Goal: Transaction & Acquisition: Purchase product/service

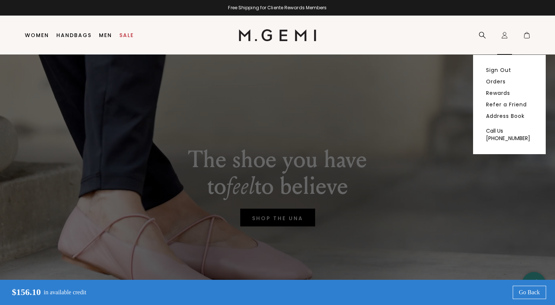
click at [507, 30] on div "Icons/20x20/profile@2x Sign Out Orders Rewards Refer a Friend Address Book Call…" at bounding box center [504, 35] width 15 height 39
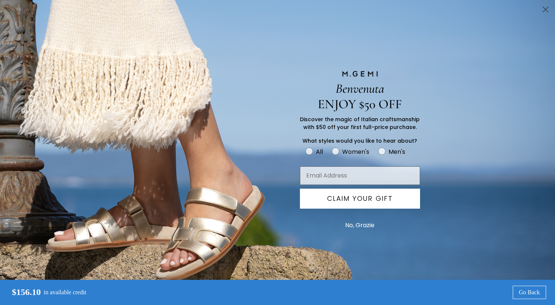
click at [542, 11] on circle "Close dialog" at bounding box center [545, 9] width 12 height 12
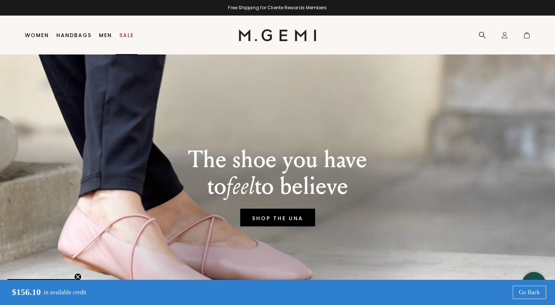
click at [121, 33] on link "Sale" at bounding box center [126, 35] width 14 height 6
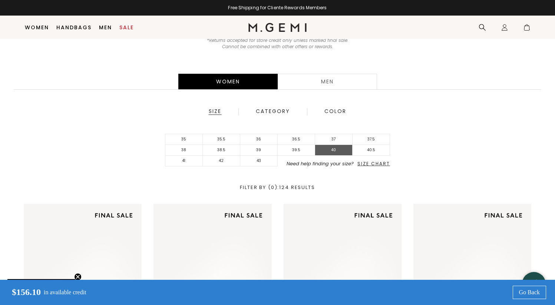
click at [343, 153] on li "40" at bounding box center [333, 150] width 37 height 11
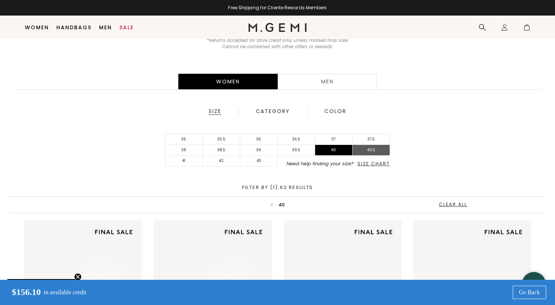
click at [373, 150] on li "40.5" at bounding box center [370, 150] width 37 height 11
click at [186, 163] on li "41" at bounding box center [183, 161] width 37 height 11
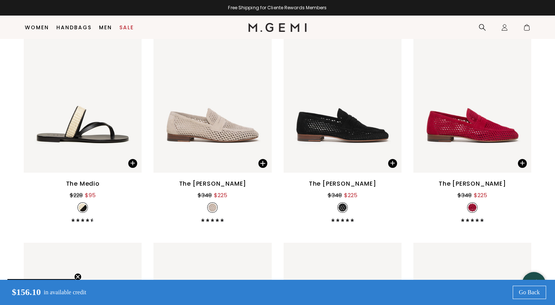
scroll to position [857, 0]
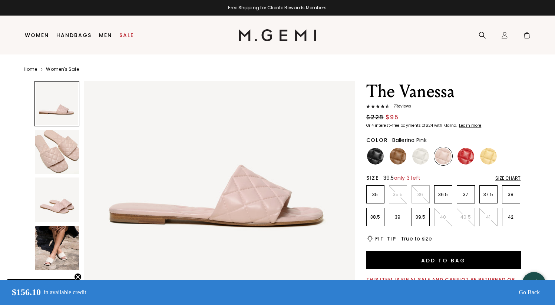
click at [419, 220] on li "39.5" at bounding box center [420, 217] width 18 height 18
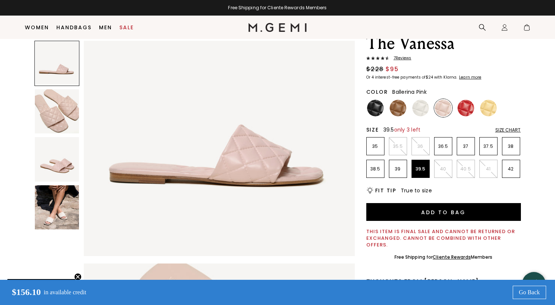
scroll to position [40, 0]
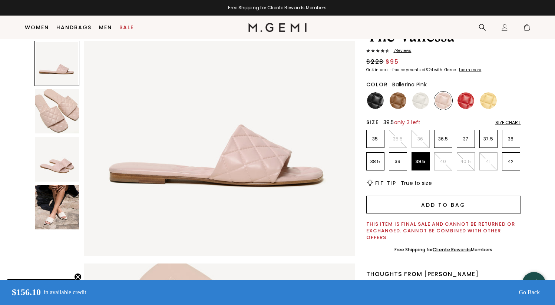
click at [432, 206] on button "Add to Bag" at bounding box center [443, 205] width 155 height 18
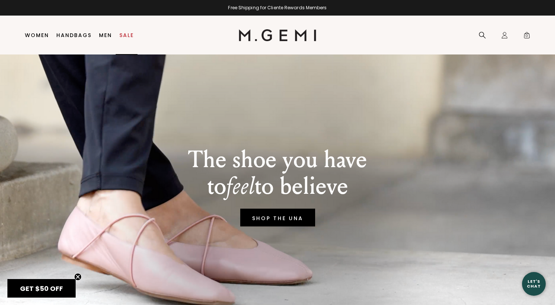
click at [124, 33] on link "Sale" at bounding box center [126, 35] width 14 height 6
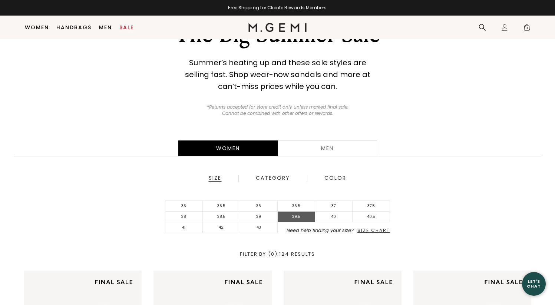
scroll to position [56, 0]
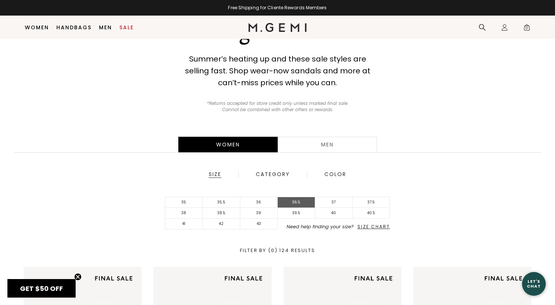
click at [296, 207] on li "36.5" at bounding box center [296, 202] width 37 height 11
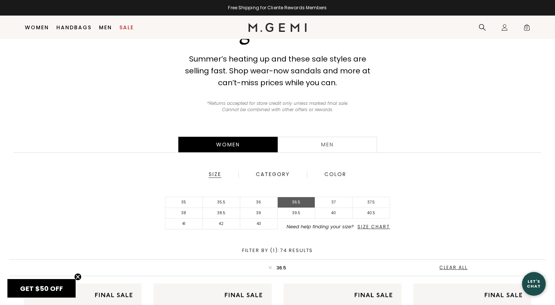
click at [296, 202] on li "36.5" at bounding box center [296, 202] width 37 height 11
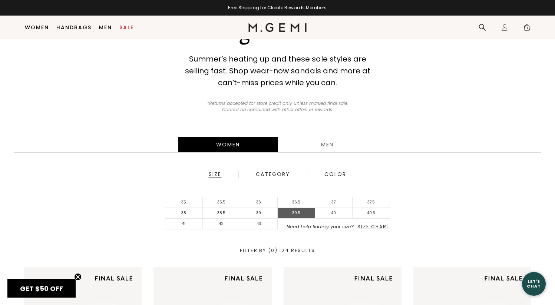
click at [296, 209] on li "39.5" at bounding box center [296, 213] width 37 height 11
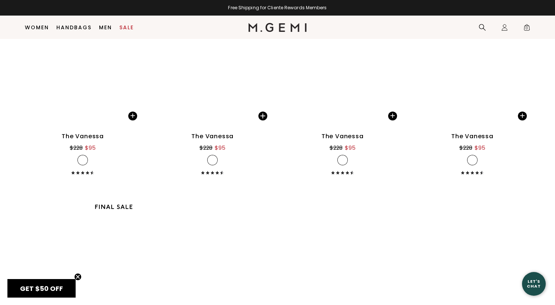
scroll to position [1501, 0]
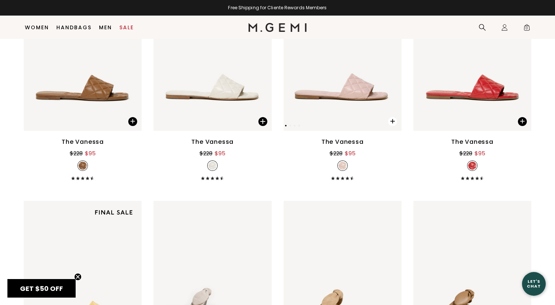
click at [392, 123] on span at bounding box center [392, 121] width 9 height 9
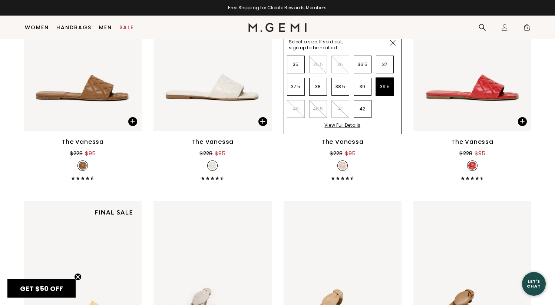
click at [383, 89] on li "39.5" at bounding box center [385, 87] width 18 height 18
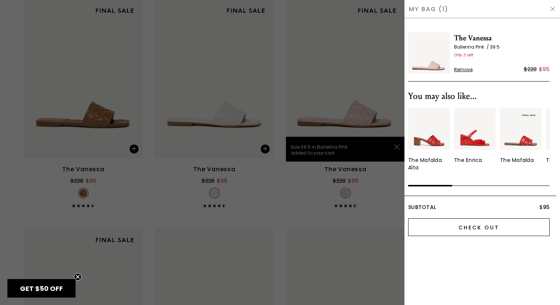
scroll to position [0, 0]
click at [439, 224] on input "Check Out" at bounding box center [479, 227] width 142 height 18
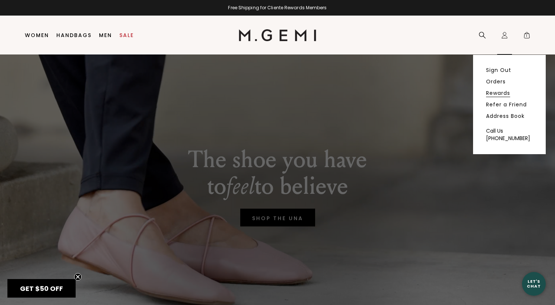
click at [494, 93] on link "Rewards" at bounding box center [498, 93] width 24 height 7
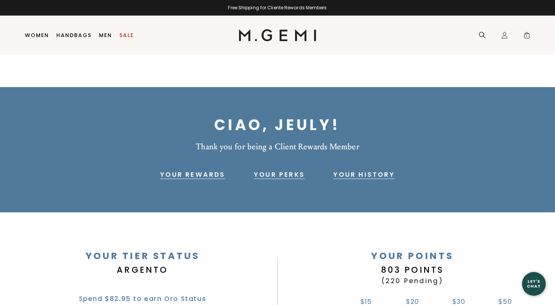
click at [356, 177] on link "Your History" at bounding box center [363, 174] width 61 height 9
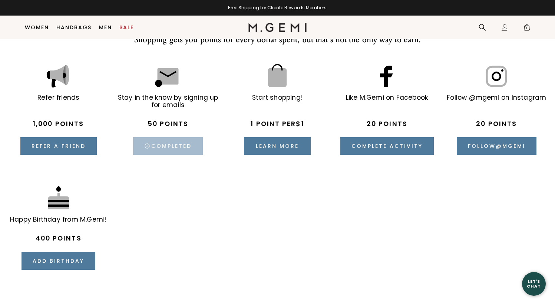
scroll to position [1131, 0]
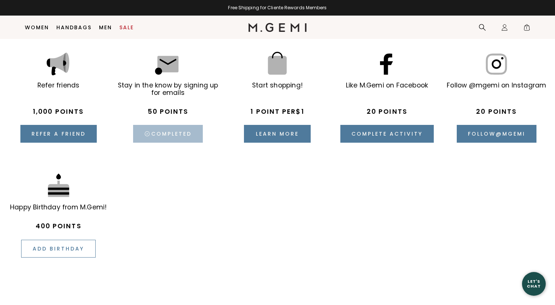
click at [79, 247] on button "Add birthday" at bounding box center [58, 249] width 74 height 18
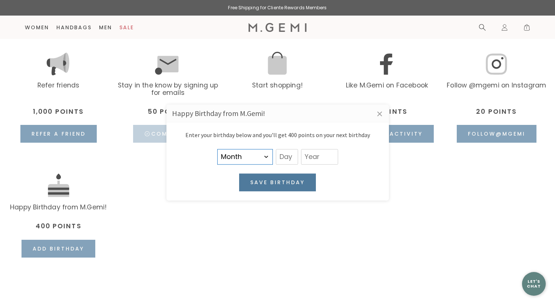
click at [245, 162] on select "Month January February March April May June July August September October Novem…" at bounding box center [245, 157] width 56 height 16
select select "6"
click at [217, 149] on select "Month January February March April May June July August September October Novem…" at bounding box center [245, 157] width 56 height 16
click at [282, 156] on input "text" at bounding box center [287, 157] width 22 height 16
type input "20"
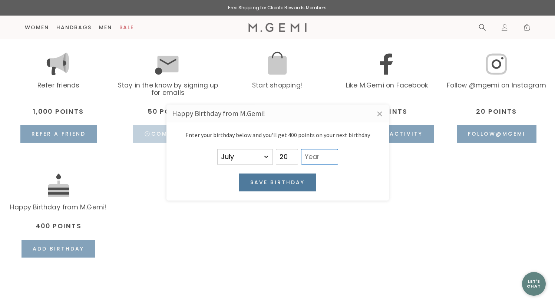
click at [308, 159] on input "text" at bounding box center [319, 157] width 37 height 16
type input "1987"
click at [303, 179] on button "Save birthday" at bounding box center [277, 182] width 77 height 18
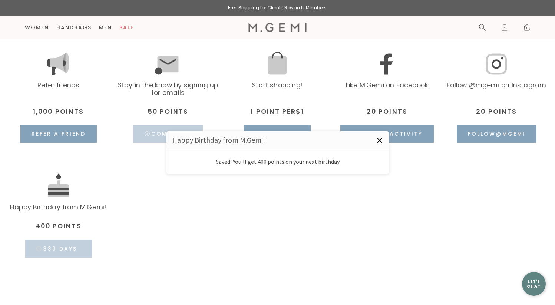
click at [379, 139] on link "×" at bounding box center [379, 140] width 19 height 19
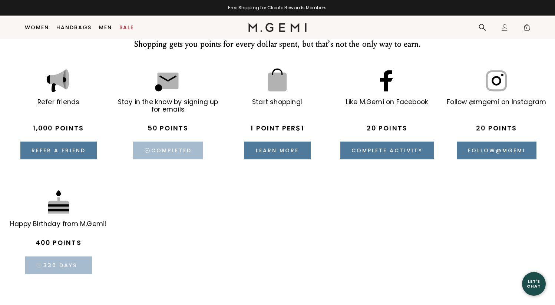
scroll to position [1106, 0]
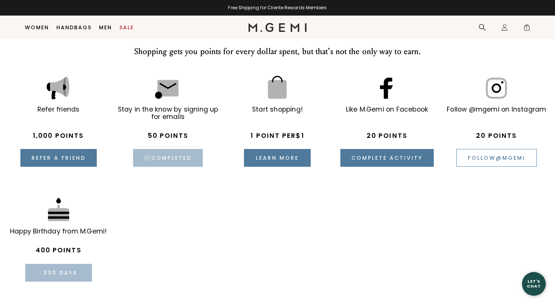
click at [497, 159] on button "Follow @ mgemi" at bounding box center [496, 158] width 80 height 18
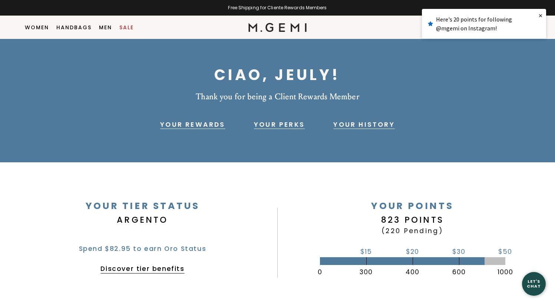
scroll to position [0, 0]
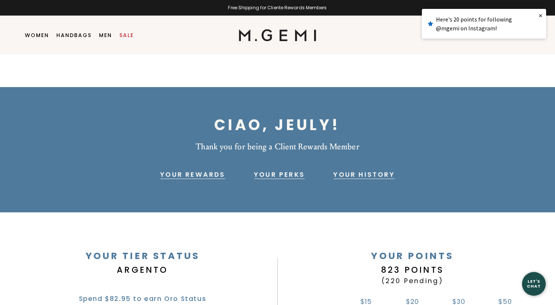
click at [367, 175] on link "Your History" at bounding box center [363, 174] width 61 height 9
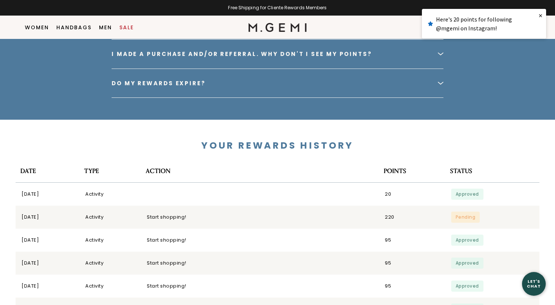
scroll to position [1649, 0]
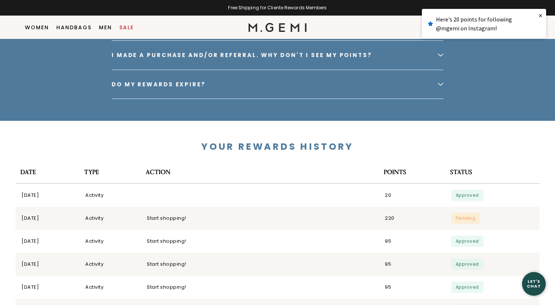
click at [539, 14] on link "×" at bounding box center [540, 15] width 11 height 13
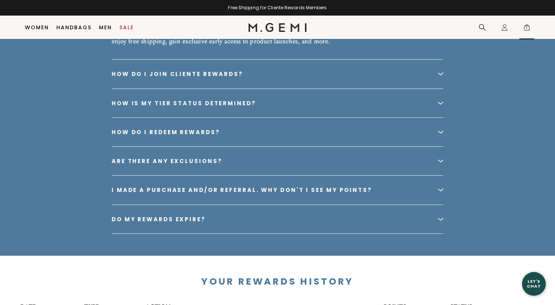
scroll to position [1497, 0]
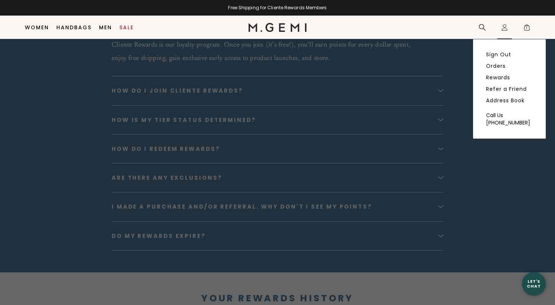
click at [497, 71] on ul "Sign Out Orders Rewards Refer a Friend Address Book" at bounding box center [509, 77] width 47 height 52
click at [497, 65] on link "Orders" at bounding box center [496, 66] width 20 height 7
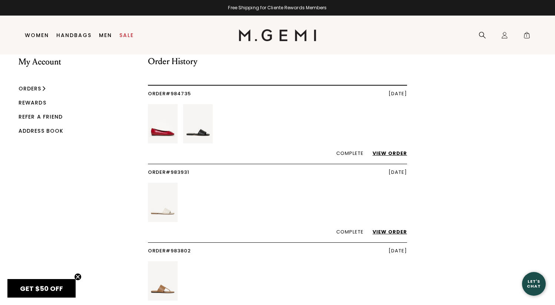
click at [391, 152] on link "View Order" at bounding box center [386, 153] width 42 height 7
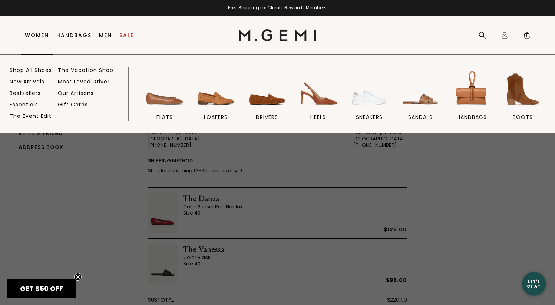
click at [35, 93] on link "Bestsellers" at bounding box center [25, 93] width 31 height 7
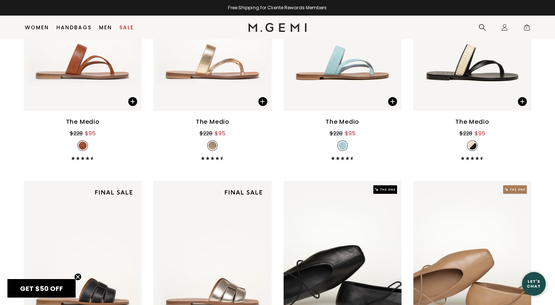
scroll to position [734, 0]
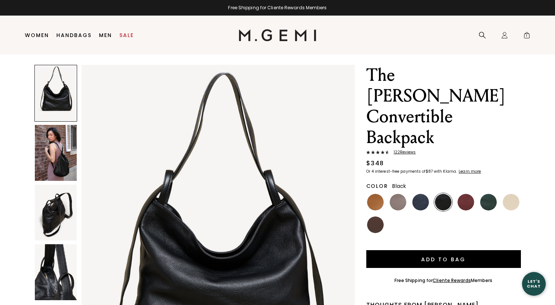
scroll to position [18, 0]
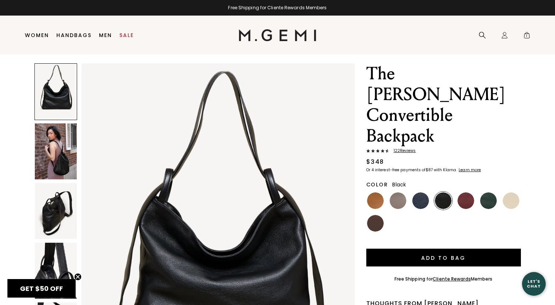
click at [406, 149] on span "122 Review s" at bounding box center [402, 151] width 27 height 4
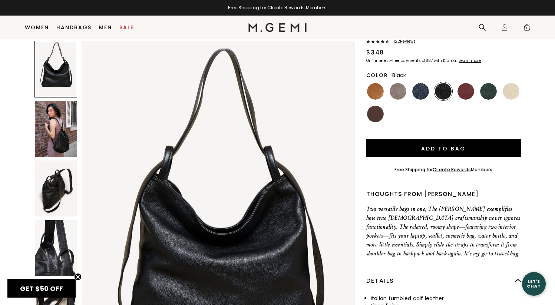
scroll to position [105, 0]
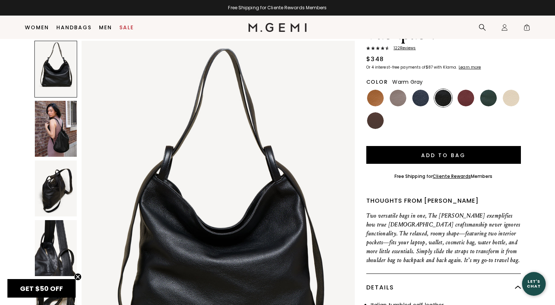
click at [395, 90] on img at bounding box center [397, 98] width 17 height 17
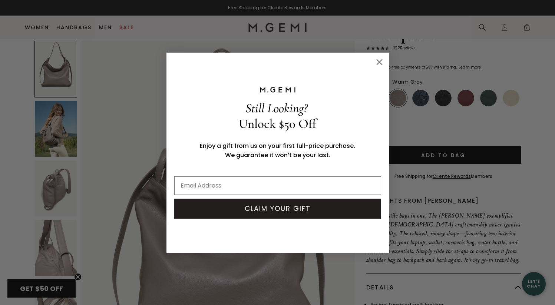
click at [379, 62] on icon "Close dialog" at bounding box center [378, 61] width 5 height 5
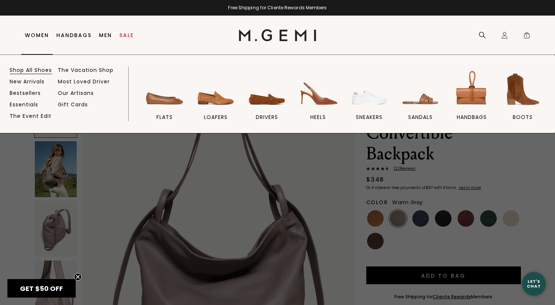
click at [40, 70] on link "Shop All Shoes" at bounding box center [31, 70] width 42 height 7
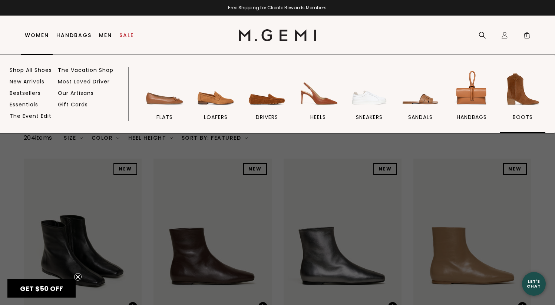
click at [522, 93] on img at bounding box center [523, 90] width 42 height 42
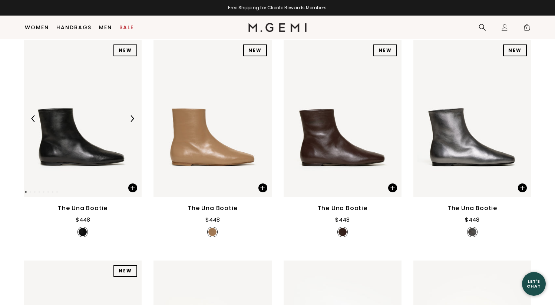
scroll to position [104, 0]
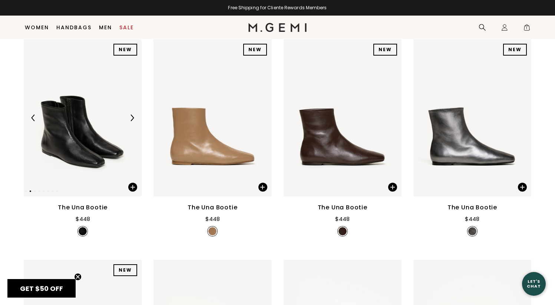
click at [133, 116] on img at bounding box center [132, 117] width 7 height 7
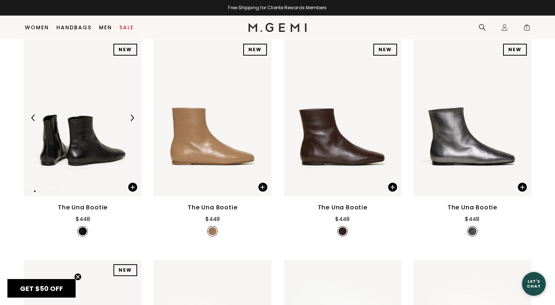
click at [133, 116] on img at bounding box center [132, 117] width 7 height 7
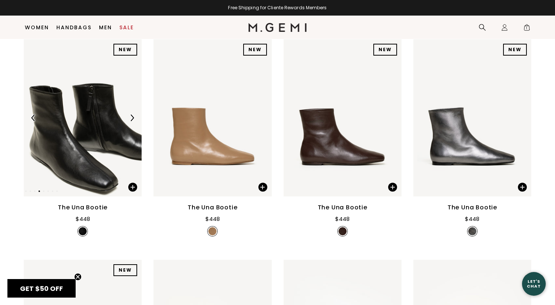
click at [133, 116] on img at bounding box center [132, 117] width 7 height 7
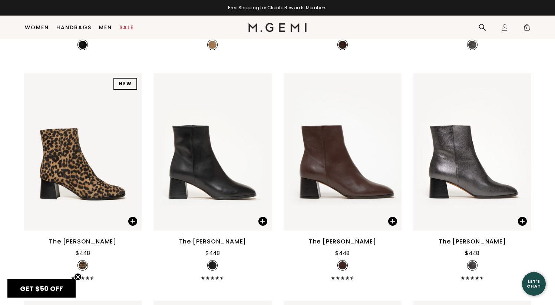
scroll to position [291, 0]
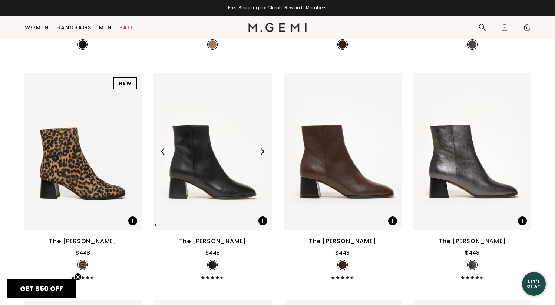
click at [260, 155] on img at bounding box center [262, 151] width 7 height 7
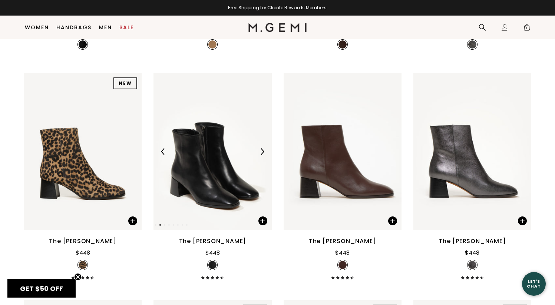
click at [260, 155] on img at bounding box center [262, 151] width 7 height 7
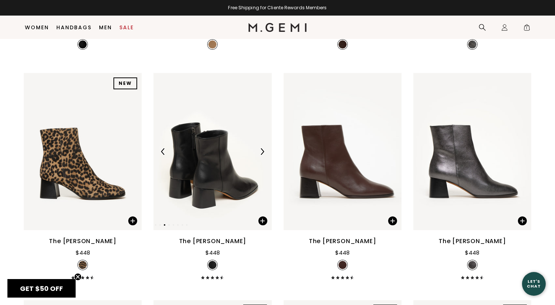
click at [260, 155] on img at bounding box center [262, 151] width 7 height 7
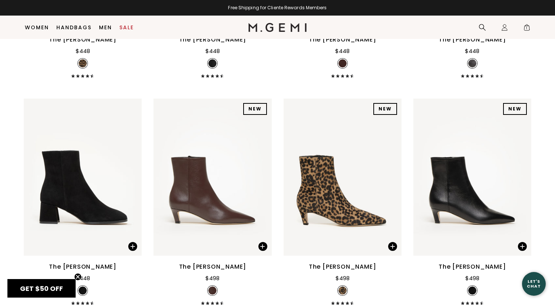
scroll to position [495, 0]
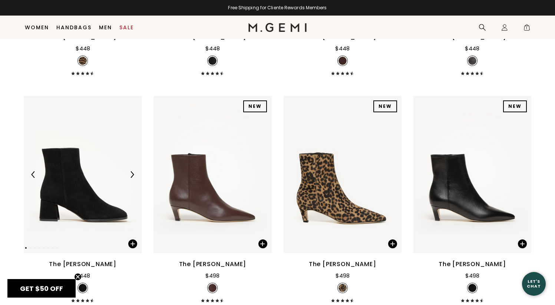
click at [132, 175] on img at bounding box center [132, 174] width 7 height 7
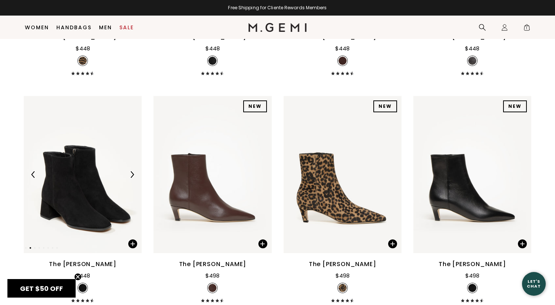
click at [132, 175] on img at bounding box center [132, 174] width 7 height 7
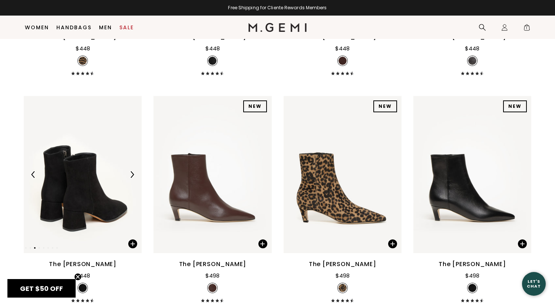
click at [132, 175] on img at bounding box center [132, 174] width 7 height 7
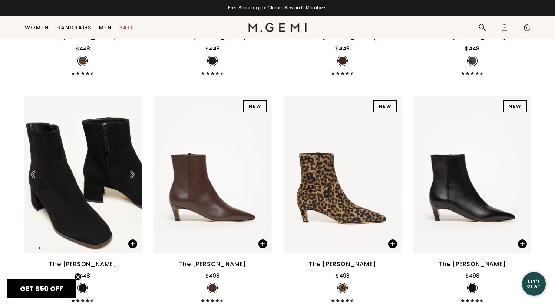
click at [132, 175] on img at bounding box center [132, 174] width 7 height 7
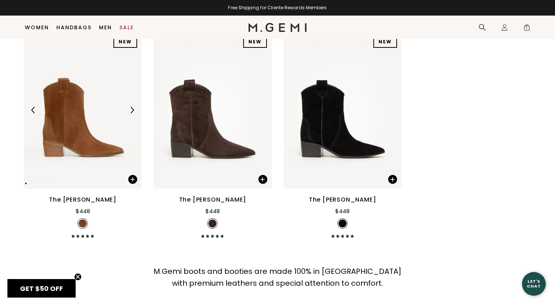
scroll to position [767, 0]
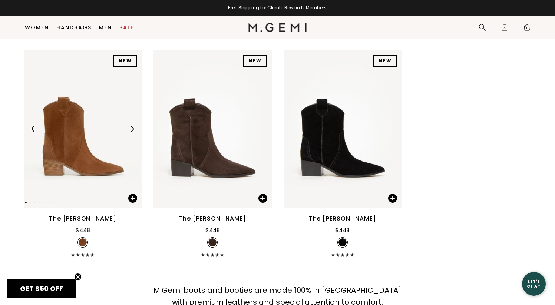
click at [133, 129] on img at bounding box center [132, 129] width 7 height 7
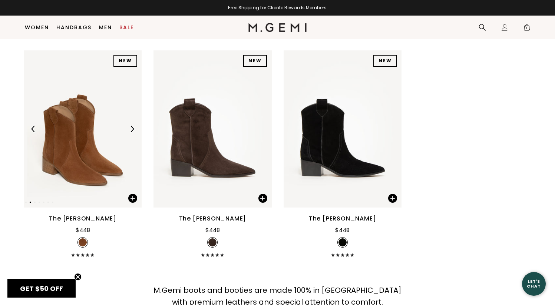
click at [133, 129] on img at bounding box center [132, 129] width 7 height 7
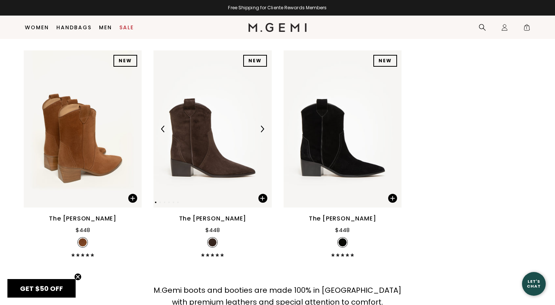
click at [265, 127] on img at bounding box center [262, 129] width 7 height 7
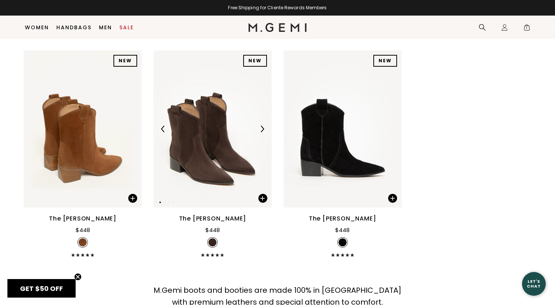
click at [265, 127] on img at bounding box center [262, 129] width 7 height 7
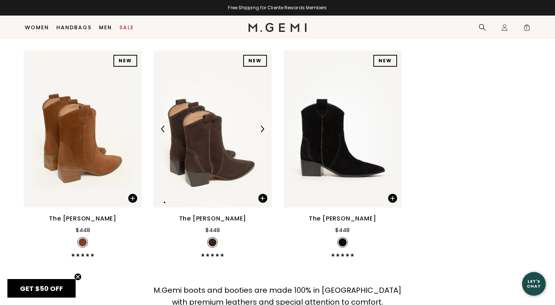
click at [265, 127] on img at bounding box center [262, 129] width 7 height 7
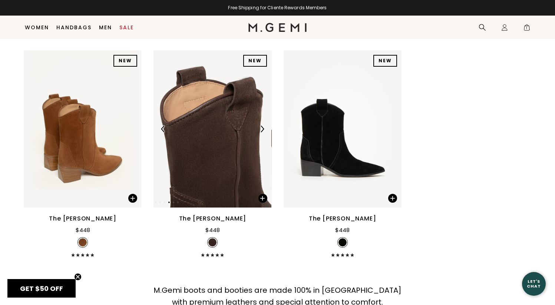
click at [263, 129] on img at bounding box center [262, 129] width 7 height 7
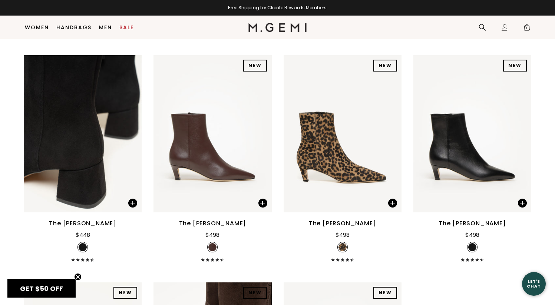
scroll to position [524, 0]
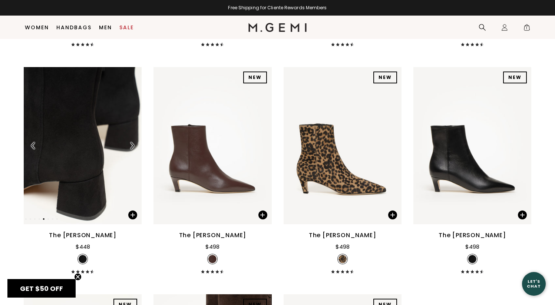
click at [99, 132] on img at bounding box center [83, 145] width 118 height 157
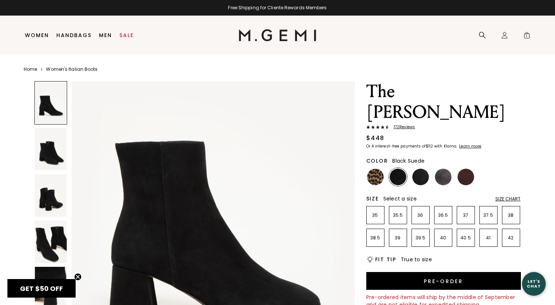
scroll to position [68, 0]
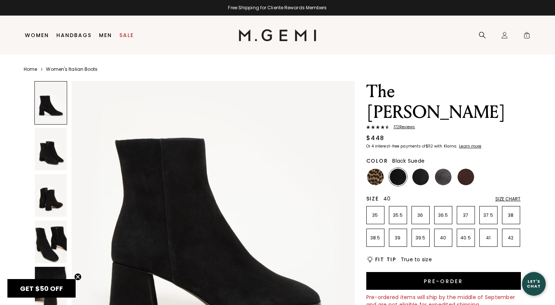
click at [444, 235] on p "40" at bounding box center [442, 238] width 17 height 6
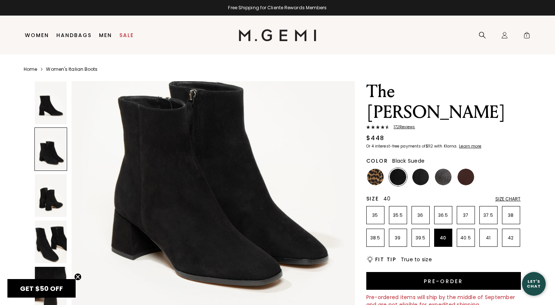
scroll to position [504, 0]
click at [407, 125] on span "172 Review s" at bounding box center [402, 127] width 26 height 4
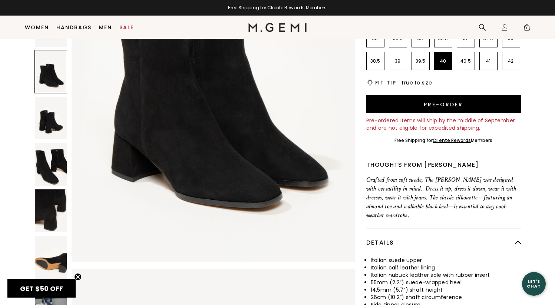
scroll to position [175, 0]
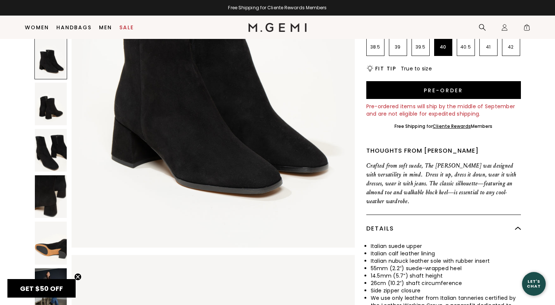
click at [48, 268] on img at bounding box center [51, 289] width 32 height 43
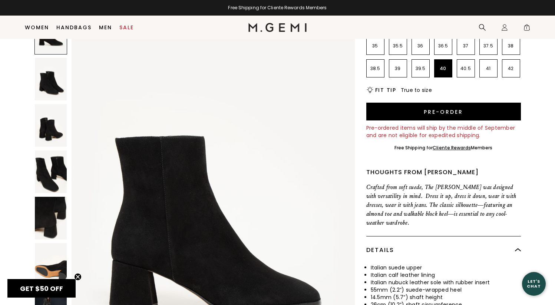
scroll to position [0, 0]
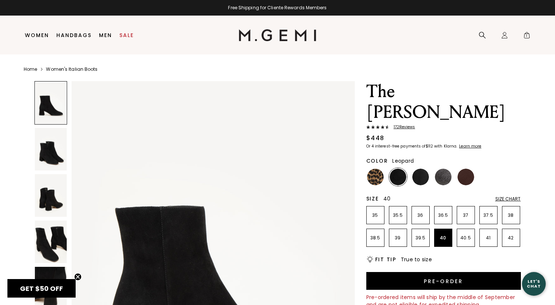
click at [375, 169] on img at bounding box center [375, 177] width 17 height 17
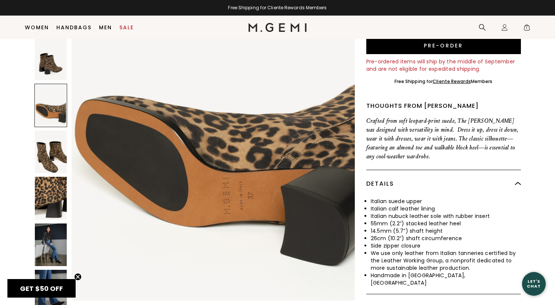
scroll to position [220, 0]
click at [49, 233] on img at bounding box center [51, 244] width 32 height 43
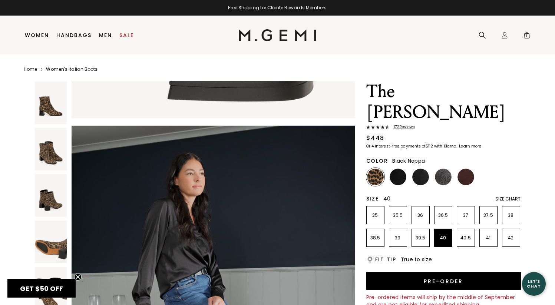
scroll to position [0, 0]
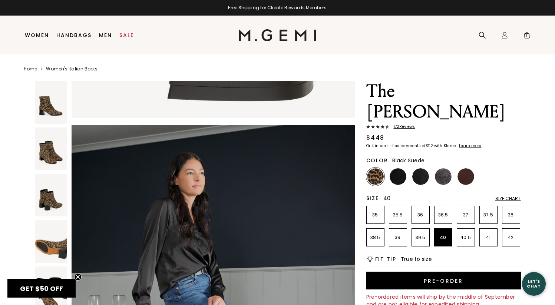
click at [396, 168] on img at bounding box center [397, 176] width 17 height 17
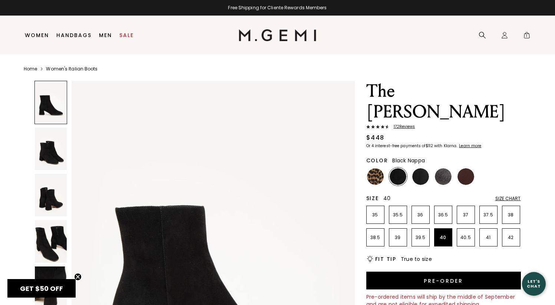
click at [414, 168] on img at bounding box center [420, 176] width 17 height 17
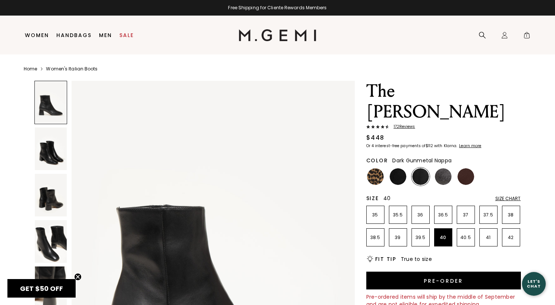
click at [450, 167] on div at bounding box center [443, 176] width 18 height 18
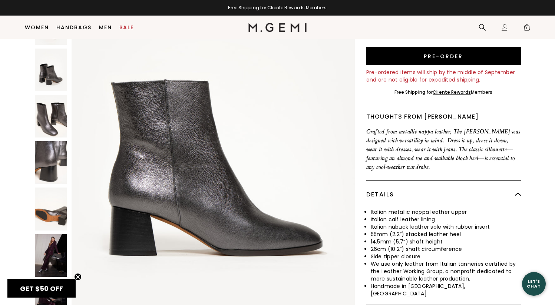
scroll to position [211, 0]
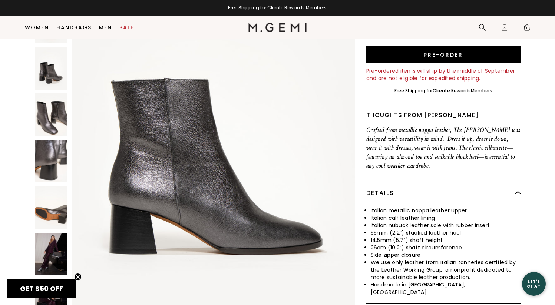
click at [59, 233] on img at bounding box center [51, 254] width 32 height 43
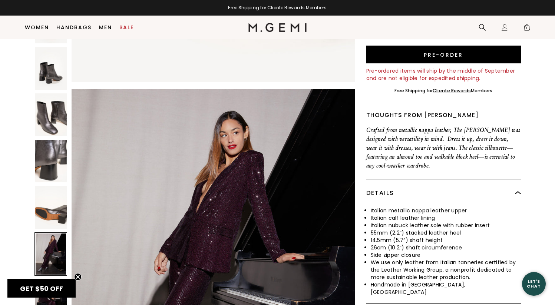
scroll to position [0, 0]
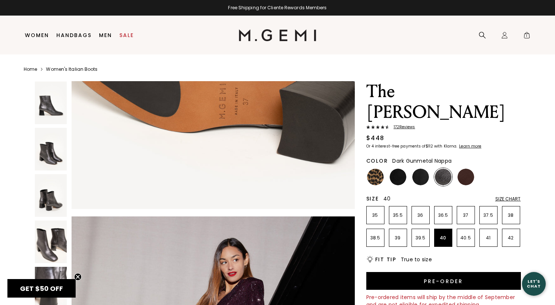
click at [399, 169] on img at bounding box center [397, 177] width 17 height 17
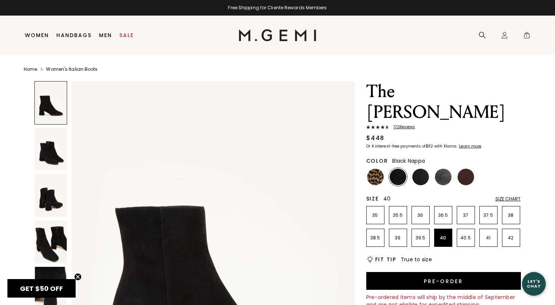
click at [421, 169] on img at bounding box center [420, 177] width 17 height 17
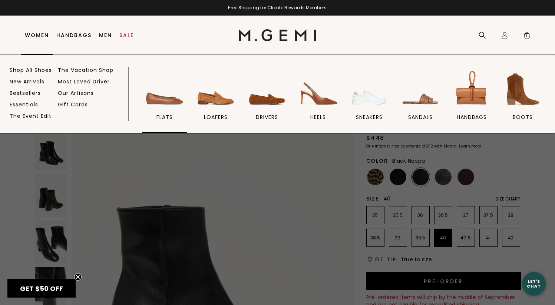
click at [162, 100] on img at bounding box center [165, 90] width 42 height 42
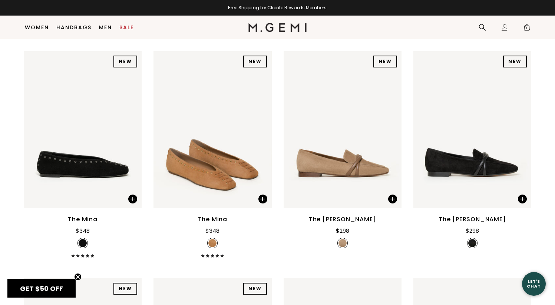
scroll to position [92, 0]
click at [135, 128] on img at bounding box center [132, 129] width 7 height 7
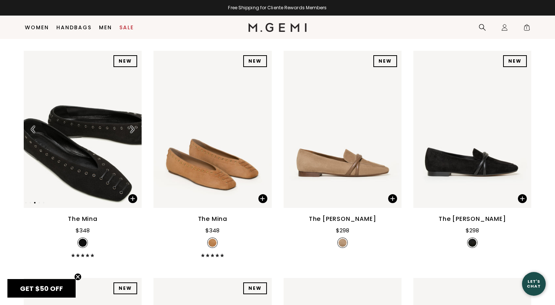
click at [135, 128] on img at bounding box center [132, 129] width 7 height 7
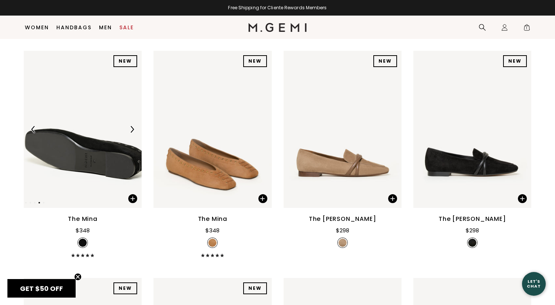
click at [135, 128] on img at bounding box center [132, 129] width 7 height 7
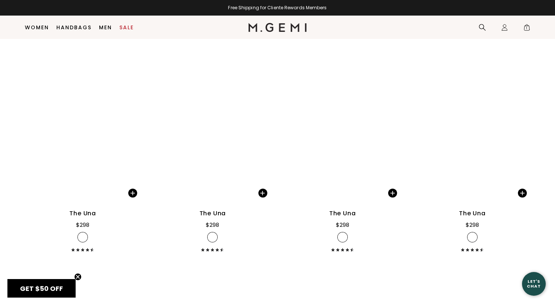
scroll to position [1699, 0]
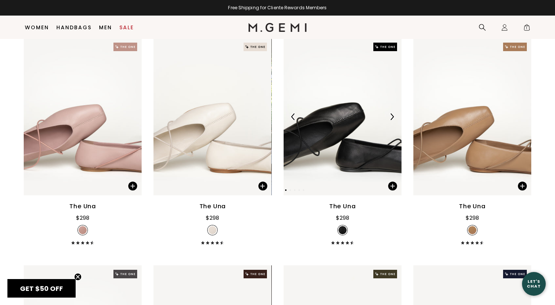
click at [352, 123] on img at bounding box center [342, 116] width 118 height 157
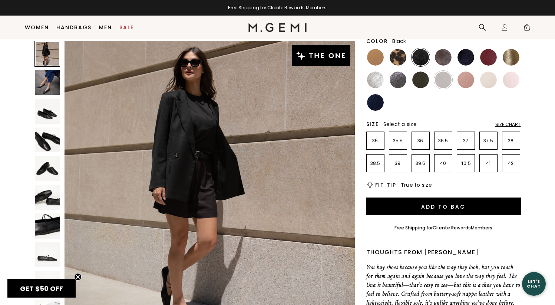
scroll to position [54, 0]
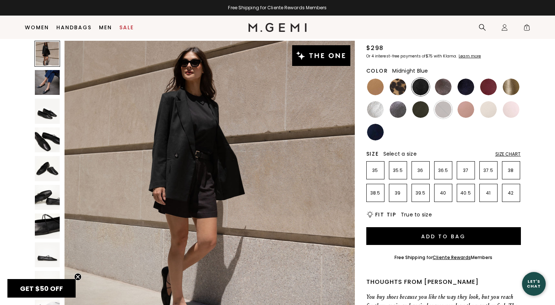
click at [478, 82] on ul at bounding box center [443, 109] width 155 height 63
click at [487, 87] on img at bounding box center [488, 87] width 17 height 17
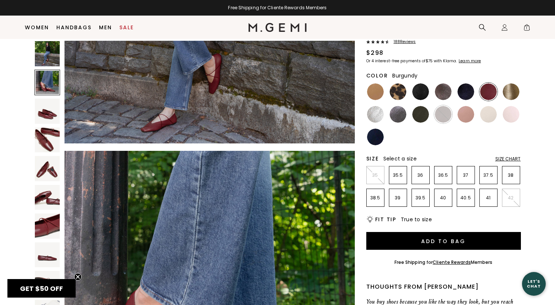
scroll to position [42, 0]
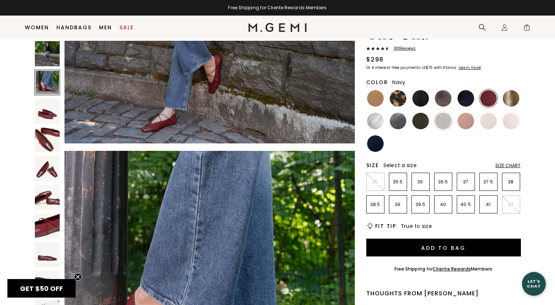
click at [374, 149] on img at bounding box center [375, 143] width 17 height 17
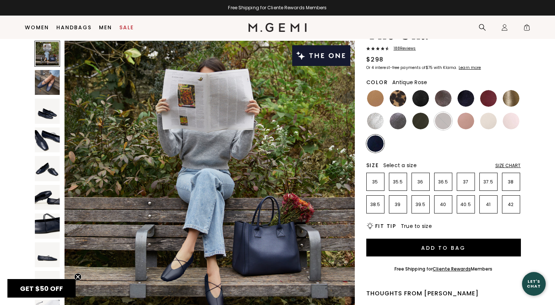
click at [470, 117] on img at bounding box center [465, 121] width 17 height 17
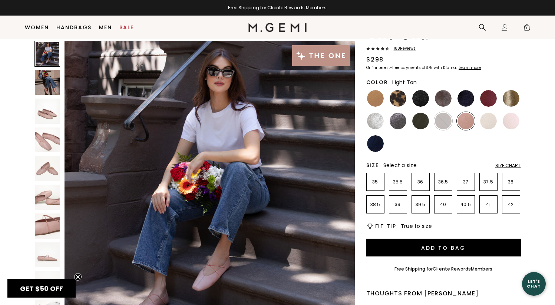
click at [376, 99] on img at bounding box center [375, 98] width 17 height 17
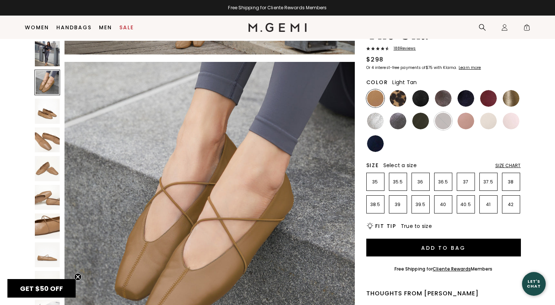
scroll to position [282, 0]
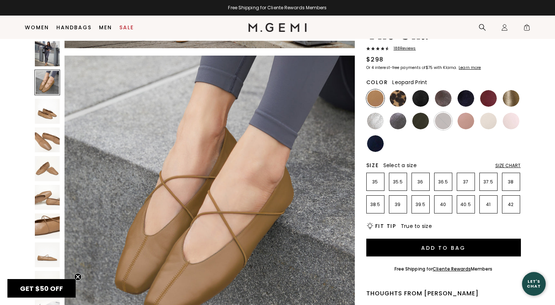
click at [397, 100] on img at bounding box center [397, 98] width 17 height 17
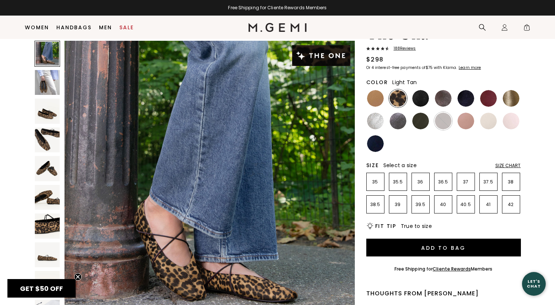
click at [368, 104] on div at bounding box center [375, 98] width 18 height 18
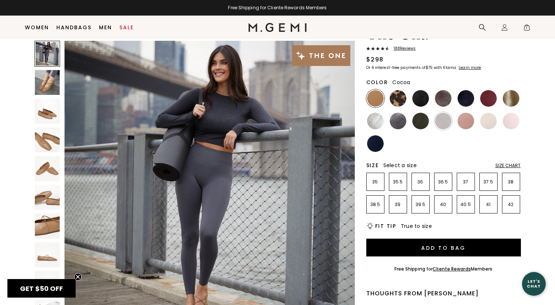
click at [442, 98] on img at bounding box center [443, 98] width 17 height 17
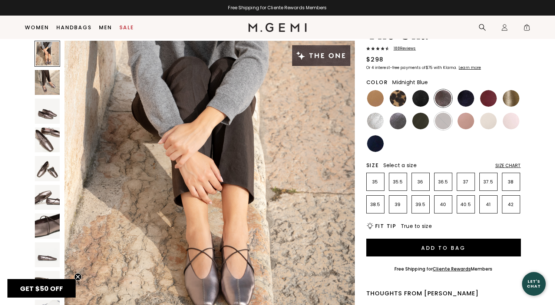
click at [468, 97] on img at bounding box center [465, 98] width 17 height 17
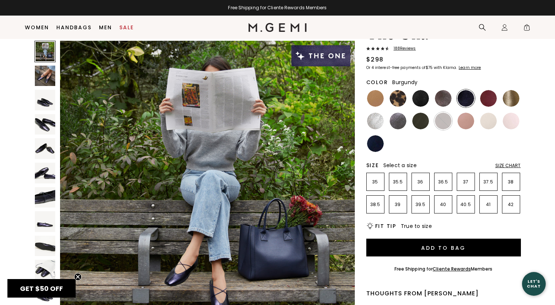
click at [489, 98] on img at bounding box center [488, 98] width 17 height 17
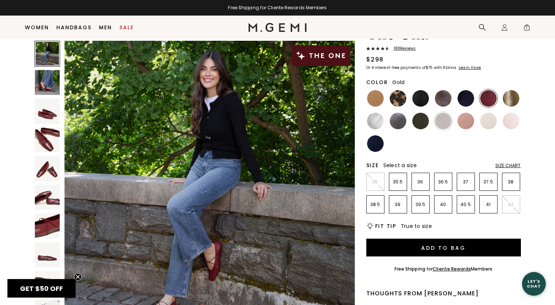
click at [510, 98] on img at bounding box center [510, 98] width 17 height 17
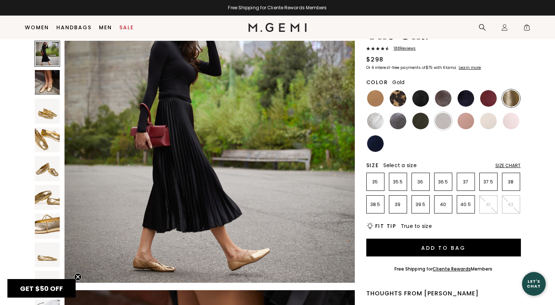
scroll to position [48, 0]
click at [377, 122] on img at bounding box center [375, 121] width 17 height 17
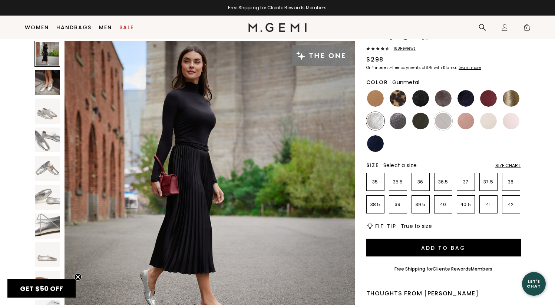
click at [398, 122] on img at bounding box center [397, 121] width 17 height 17
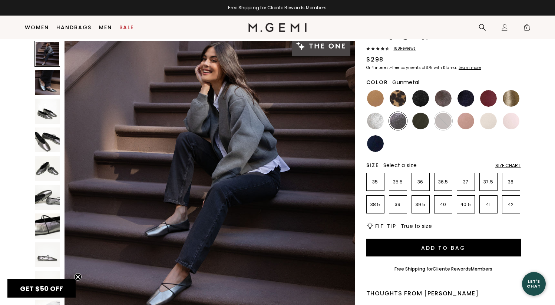
scroll to position [0, 0]
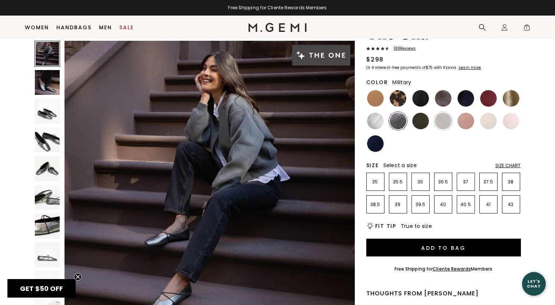
click at [418, 121] on img at bounding box center [420, 121] width 17 height 17
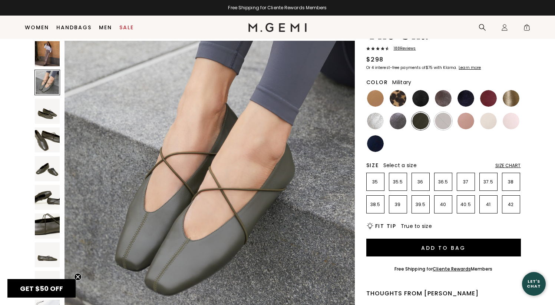
scroll to position [329, 0]
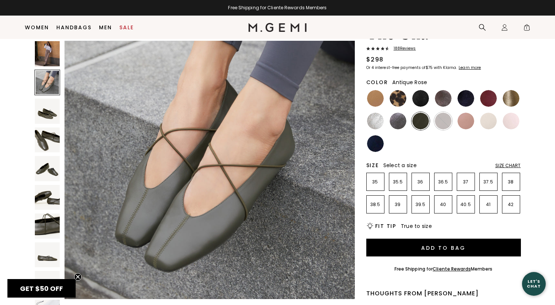
click at [468, 117] on img at bounding box center [465, 121] width 17 height 17
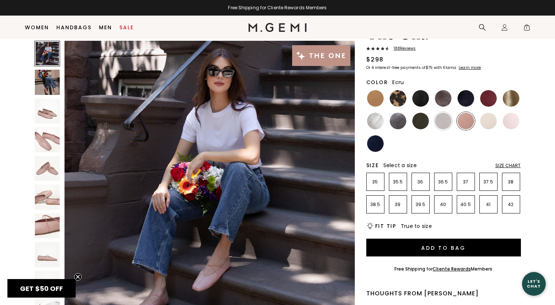
click at [488, 119] on img at bounding box center [488, 121] width 17 height 17
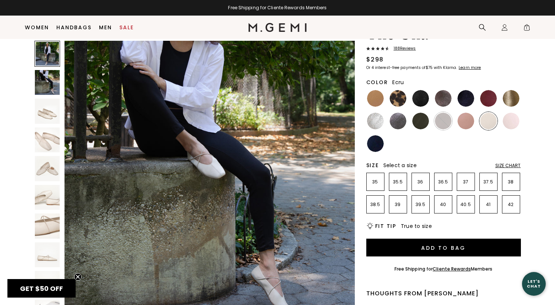
scroll to position [349, 0]
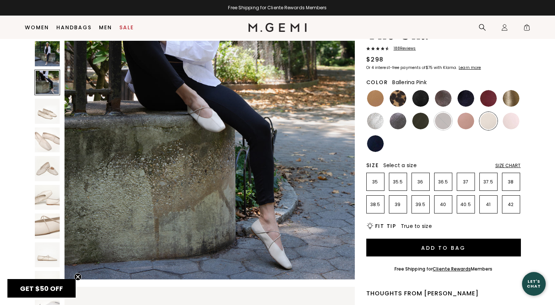
click at [514, 119] on img at bounding box center [510, 121] width 17 height 17
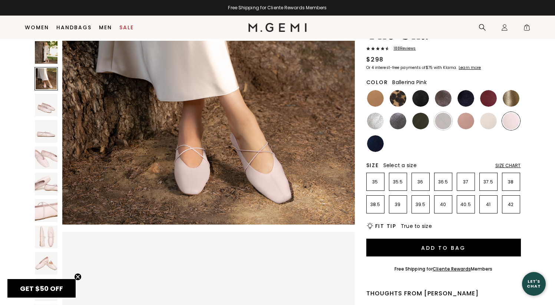
scroll to position [409, 0]
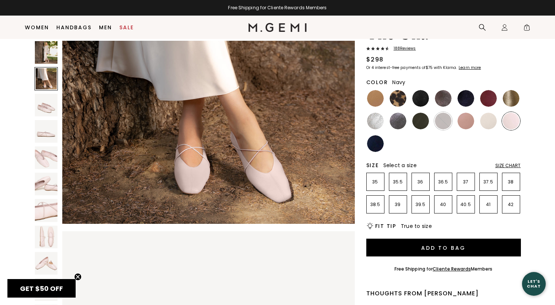
click at [378, 140] on img at bounding box center [375, 143] width 17 height 17
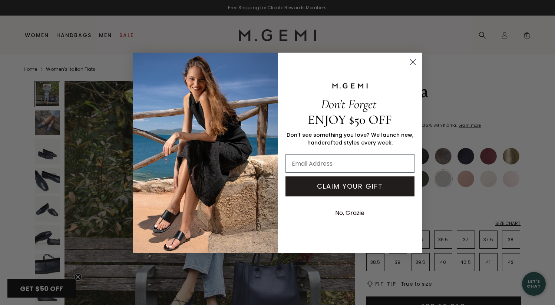
click at [407, 66] on circle "Close dialog" at bounding box center [412, 62] width 12 height 12
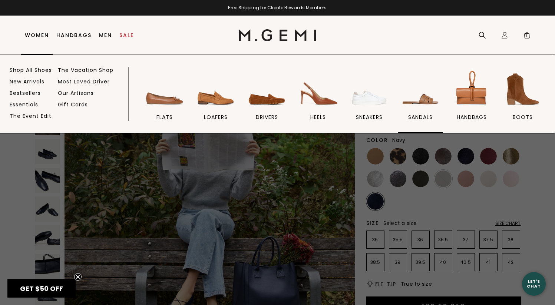
click at [420, 97] on img at bounding box center [420, 90] width 42 height 42
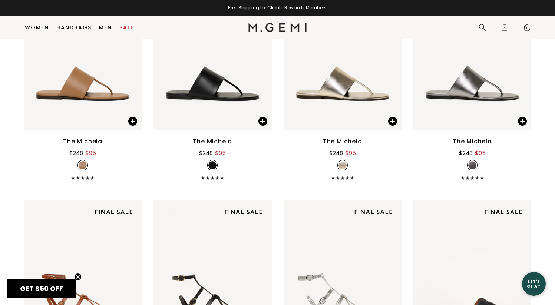
scroll to position [1102, 0]
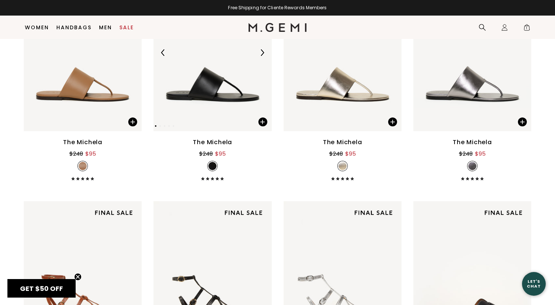
click at [209, 92] on img at bounding box center [213, 52] width 118 height 157
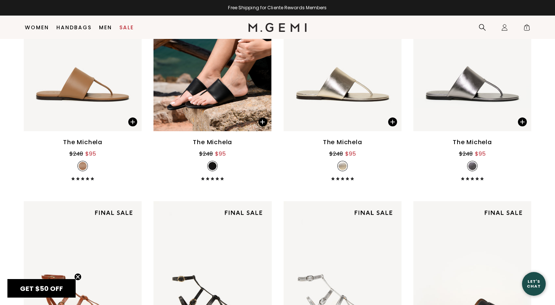
click at [209, 141] on div "The Michela" at bounding box center [212, 142] width 39 height 9
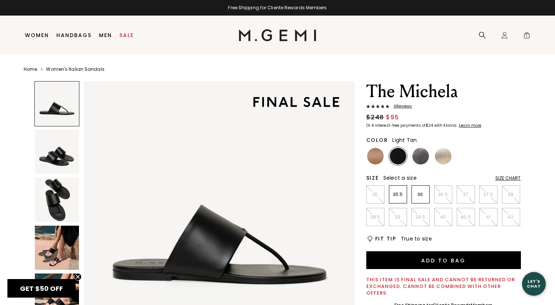
click at [375, 155] on img at bounding box center [375, 156] width 17 height 17
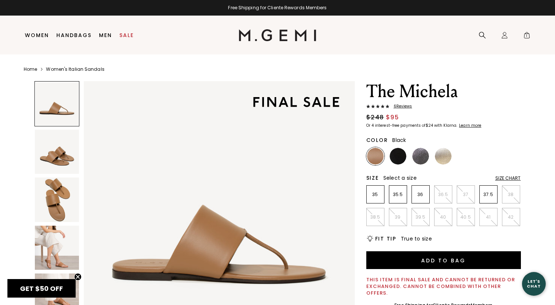
click at [395, 157] on img at bounding box center [397, 156] width 17 height 17
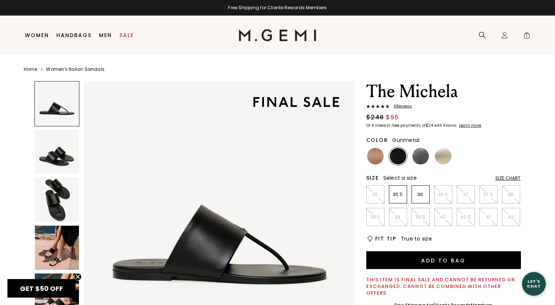
click at [421, 156] on img at bounding box center [420, 156] width 17 height 17
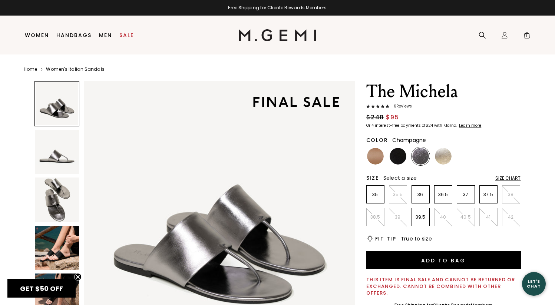
click at [442, 156] on img at bounding box center [443, 156] width 17 height 17
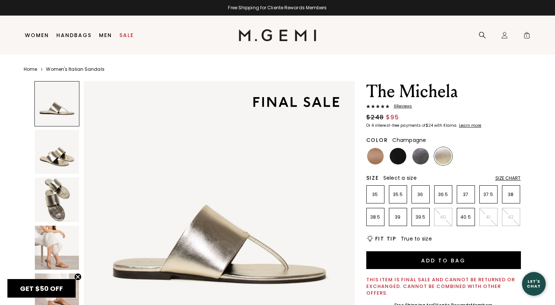
click at [58, 200] on img at bounding box center [57, 199] width 44 height 44
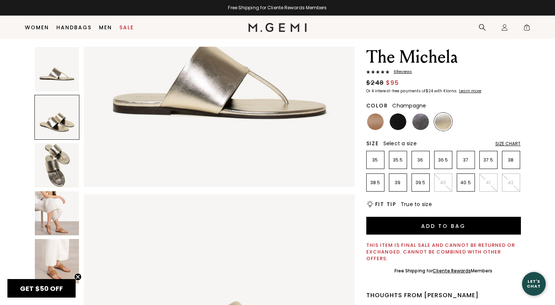
scroll to position [112, 0]
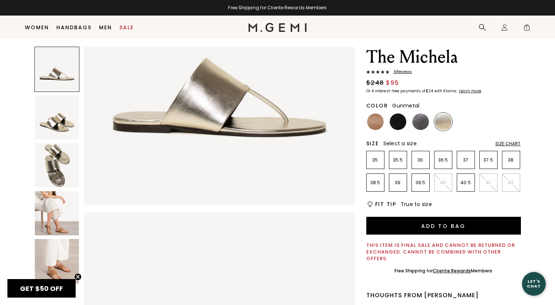
click at [422, 123] on img at bounding box center [420, 121] width 17 height 17
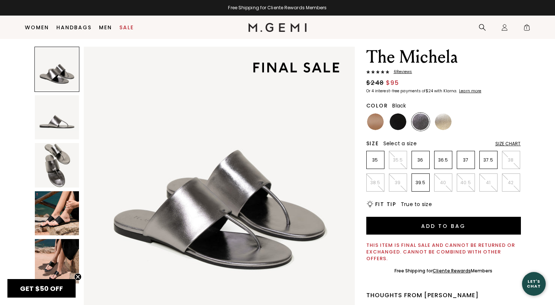
click at [402, 121] on img at bounding box center [397, 121] width 17 height 17
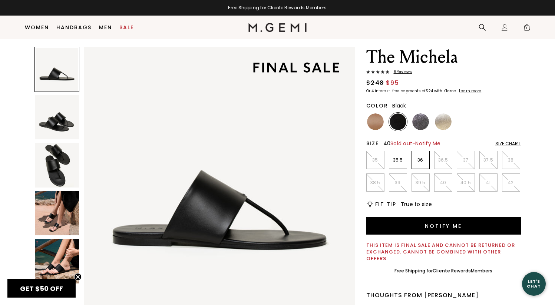
click at [440, 177] on li "40" at bounding box center [443, 182] width 18 height 18
click at [427, 142] on span "Notify Me" at bounding box center [427, 143] width 25 height 7
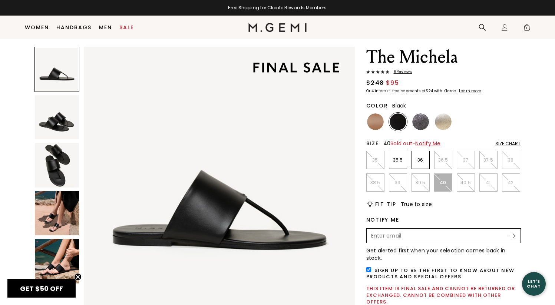
click at [392, 239] on input "Enter your email address to be notified when your selection is back in stock" at bounding box center [437, 235] width 140 height 13
type input "[EMAIL_ADDRESS][PERSON_NAME][DOMAIN_NAME]"
click at [512, 237] on img at bounding box center [511, 235] width 7 height 5
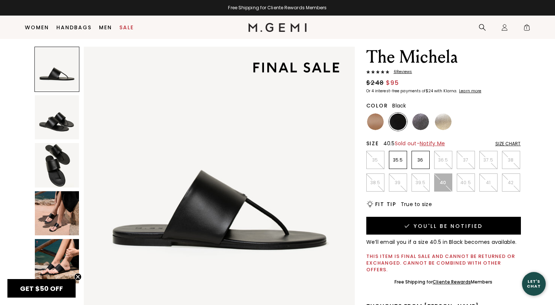
click at [463, 183] on p "40.5" at bounding box center [465, 183] width 17 height 6
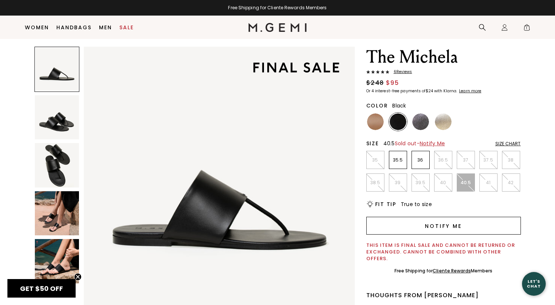
click at [434, 226] on button "Notify Me" at bounding box center [443, 226] width 155 height 18
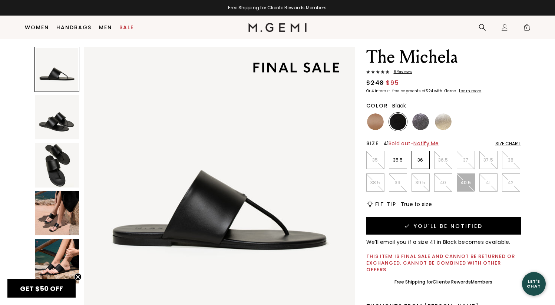
click at [488, 181] on p "41" at bounding box center [487, 183] width 17 height 6
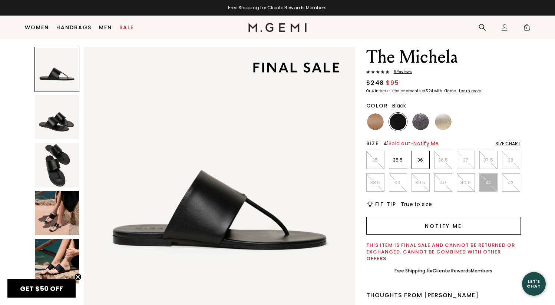
click at [463, 224] on button "Notify Me" at bounding box center [443, 226] width 155 height 18
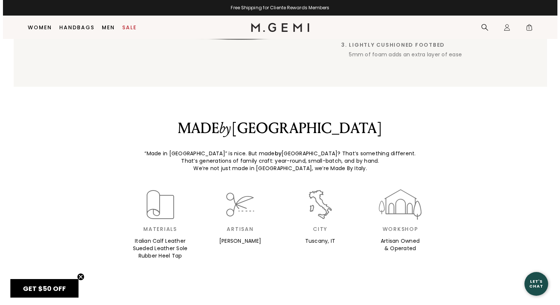
scroll to position [704, 0]
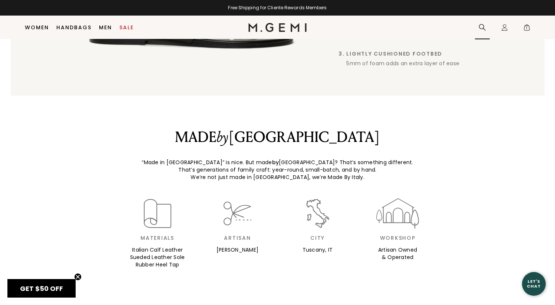
click at [484, 25] on icon at bounding box center [481, 27] width 7 height 7
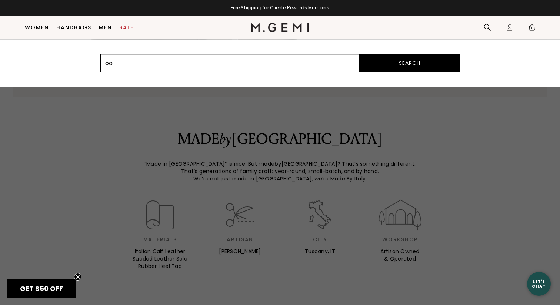
type input "o"
type input "boota"
click at [360, 54] on button "Search" at bounding box center [410, 63] width 100 height 18
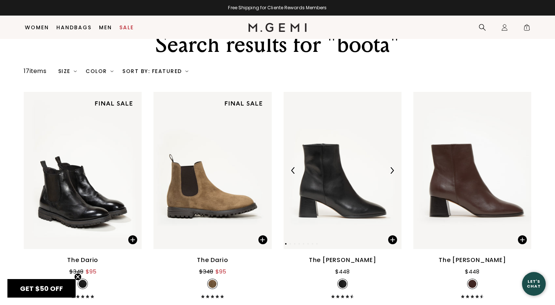
scroll to position [16, 0]
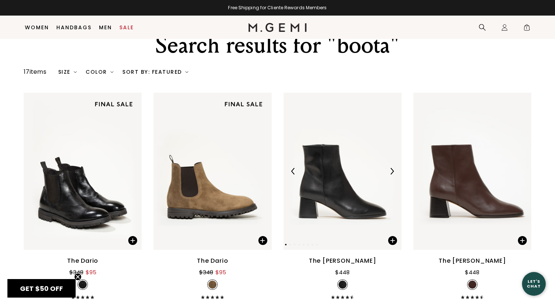
click at [337, 220] on img at bounding box center [342, 171] width 118 height 157
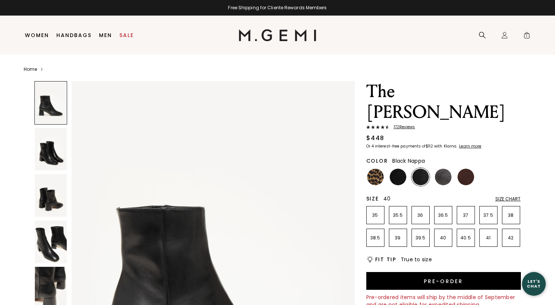
click at [438, 235] on p "40" at bounding box center [442, 238] width 17 height 6
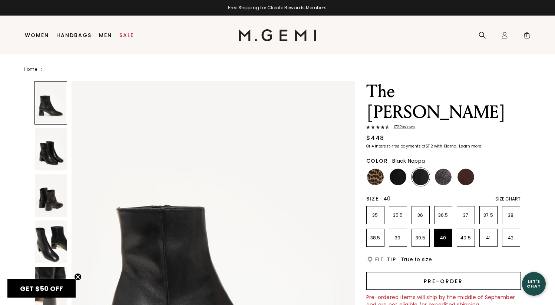
click at [427, 272] on button "Pre-order" at bounding box center [443, 281] width 155 height 18
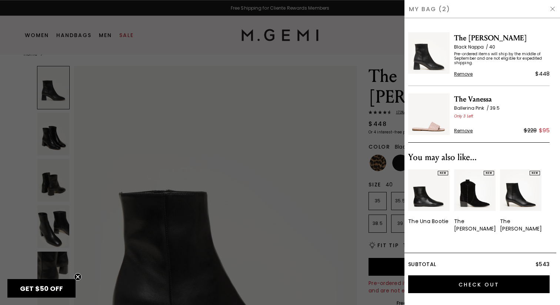
click at [465, 131] on span "Remove" at bounding box center [463, 131] width 19 height 6
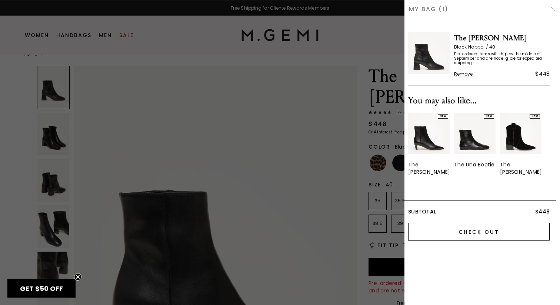
click at [456, 225] on input "Check Out" at bounding box center [479, 232] width 142 height 18
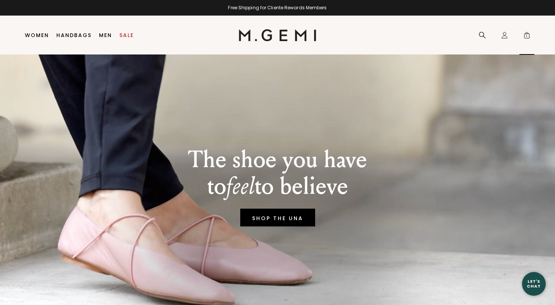
click at [527, 35] on span "1" at bounding box center [526, 36] width 7 height 7
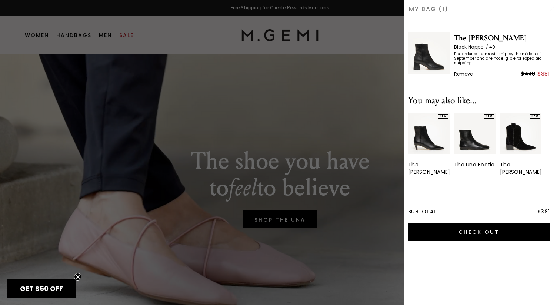
click at [466, 74] on span "Remove" at bounding box center [463, 74] width 19 height 6
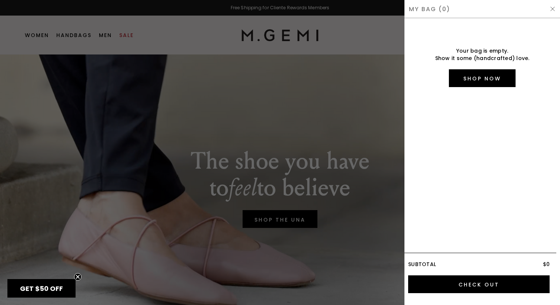
click at [233, 40] on div at bounding box center [280, 152] width 560 height 305
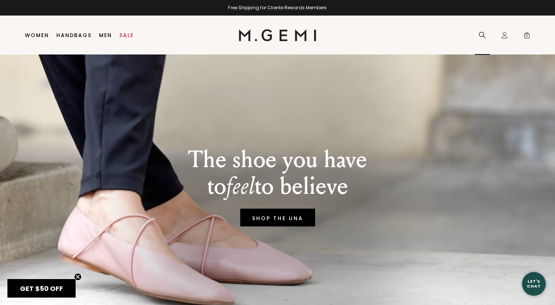
click at [480, 34] on icon at bounding box center [481, 34] width 7 height 7
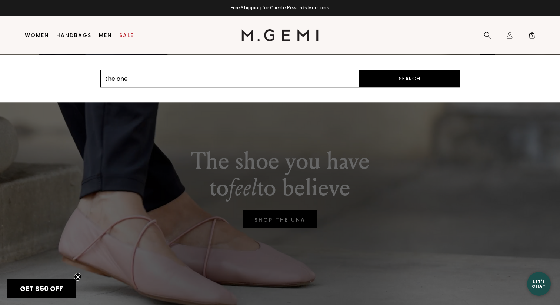
type input "the one"
click at [360, 70] on button "Search" at bounding box center [410, 79] width 100 height 18
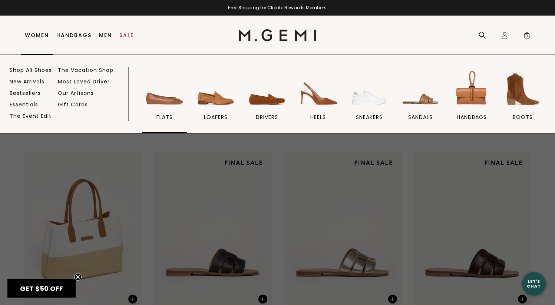
click at [165, 98] on img at bounding box center [165, 90] width 42 height 42
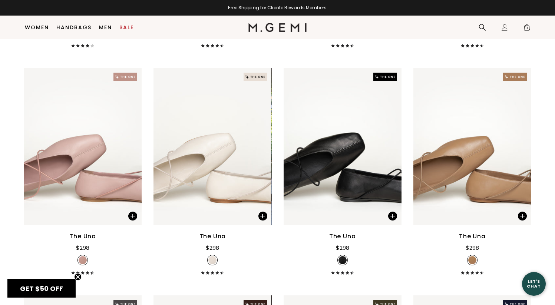
scroll to position [1672, 0]
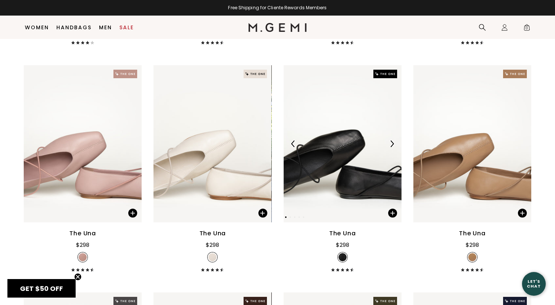
click at [325, 152] on img at bounding box center [342, 143] width 118 height 157
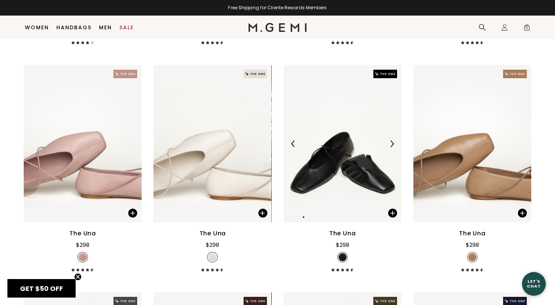
click at [338, 172] on img at bounding box center [342, 143] width 118 height 157
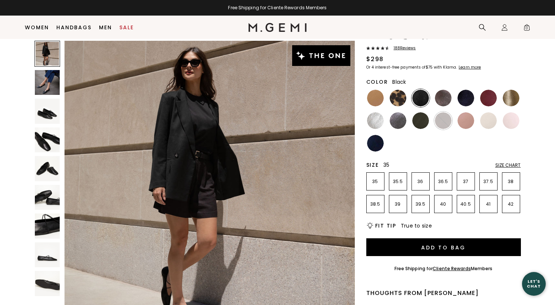
scroll to position [38, 0]
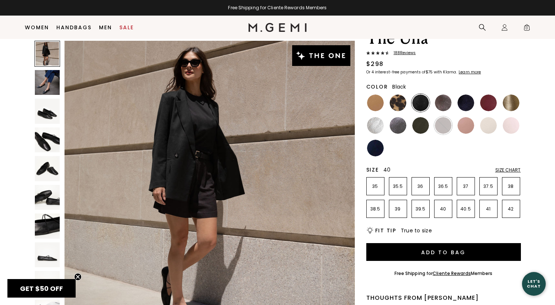
click at [442, 205] on li "40" at bounding box center [443, 209] width 18 height 18
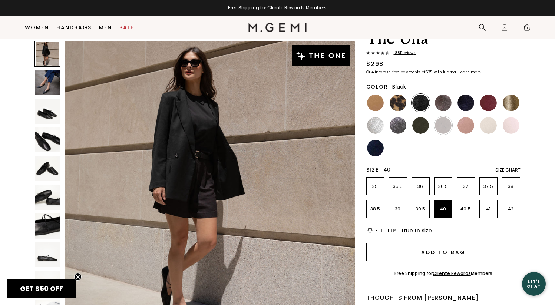
click at [439, 251] on button "Add to Bag" at bounding box center [443, 252] width 155 height 18
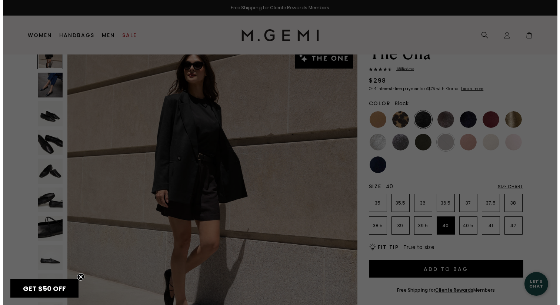
scroll to position [0, 0]
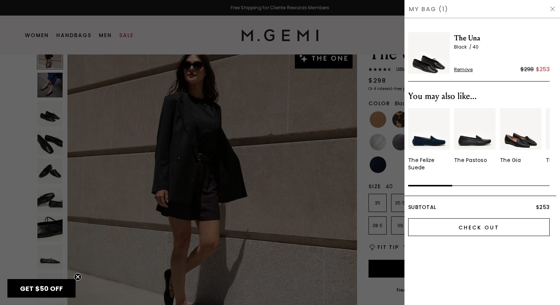
click at [467, 228] on input "Check Out" at bounding box center [479, 227] width 142 height 18
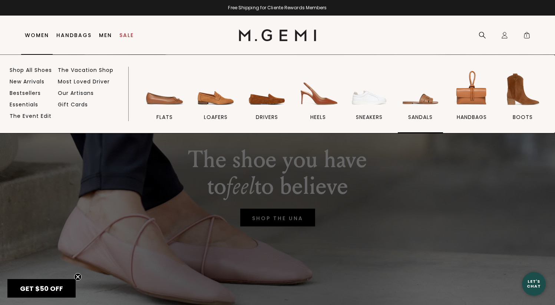
click at [419, 95] on img at bounding box center [420, 90] width 42 height 42
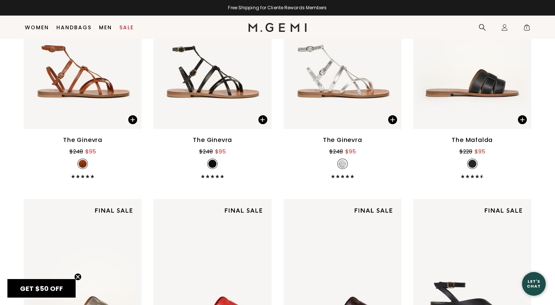
scroll to position [1344, 0]
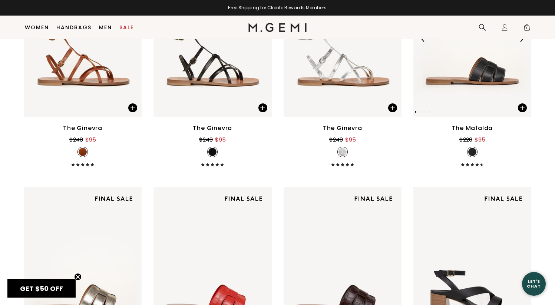
click at [458, 61] on img at bounding box center [472, 38] width 118 height 157
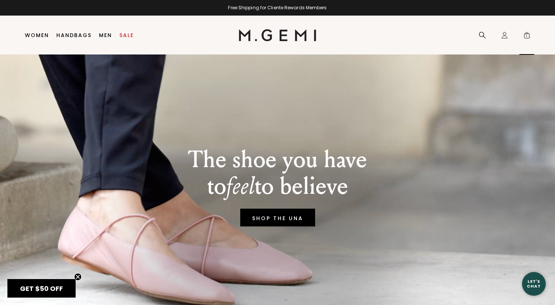
click at [526, 35] on span "1" at bounding box center [526, 36] width 7 height 7
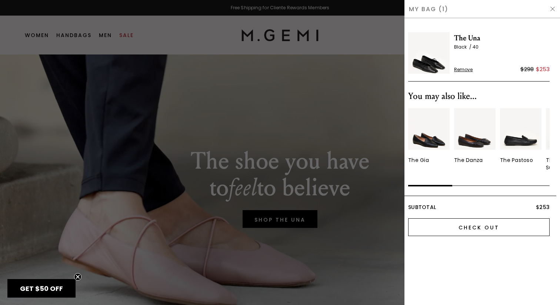
click at [468, 222] on input "Check Out" at bounding box center [479, 227] width 142 height 18
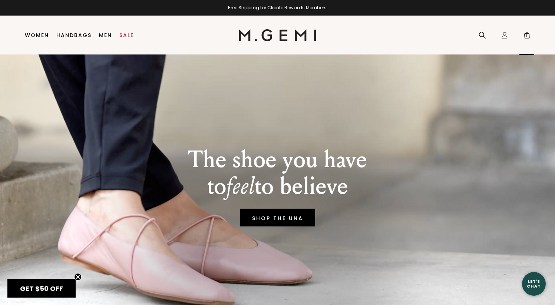
click at [524, 34] on span "1" at bounding box center [526, 36] width 7 height 7
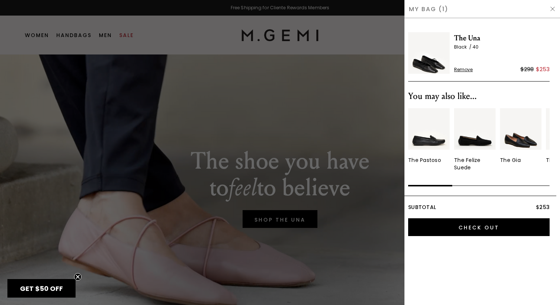
click at [430, 63] on img at bounding box center [429, 53] width 42 height 42
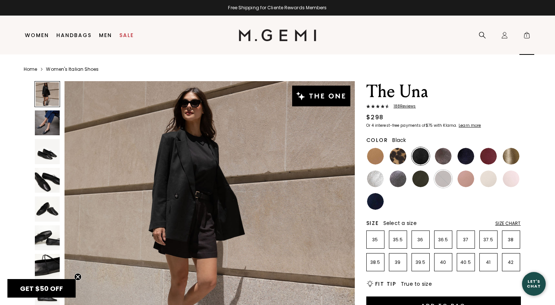
click at [525, 36] on span "1" at bounding box center [526, 36] width 7 height 7
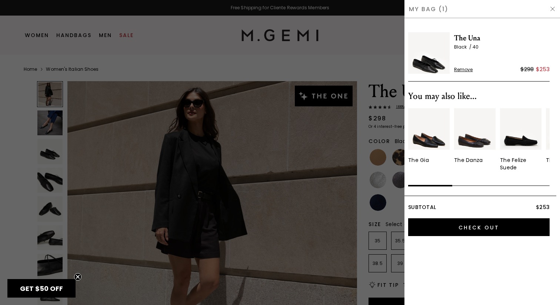
click at [343, 141] on div at bounding box center [280, 152] width 560 height 305
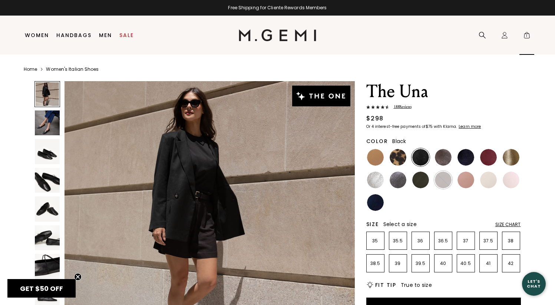
click at [525, 35] on span "1" at bounding box center [526, 36] width 7 height 7
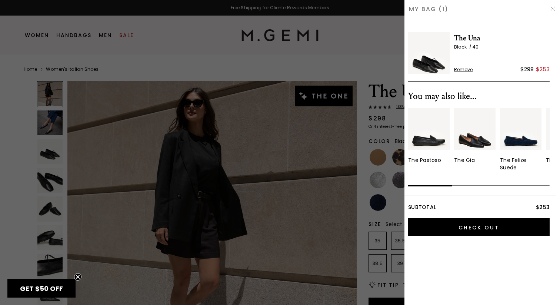
click at [326, 121] on div at bounding box center [280, 152] width 560 height 305
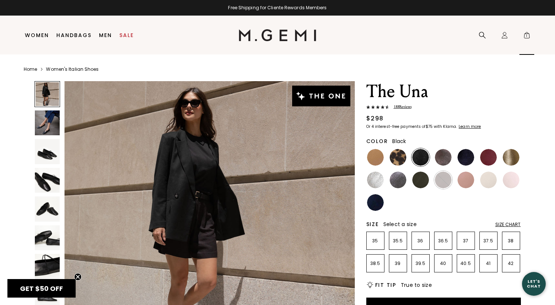
click at [524, 35] on span "1" at bounding box center [526, 36] width 7 height 7
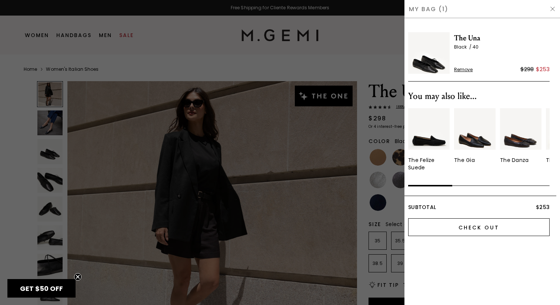
click at [451, 224] on input "Check Out" at bounding box center [479, 227] width 142 height 18
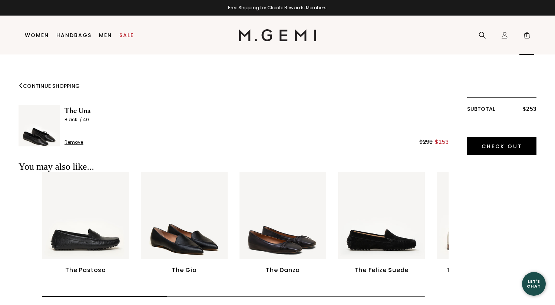
click at [524, 36] on span "1" at bounding box center [526, 36] width 7 height 7
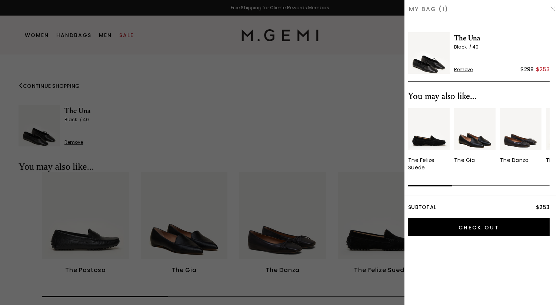
click at [465, 70] on span "Remove" at bounding box center [463, 70] width 19 height 6
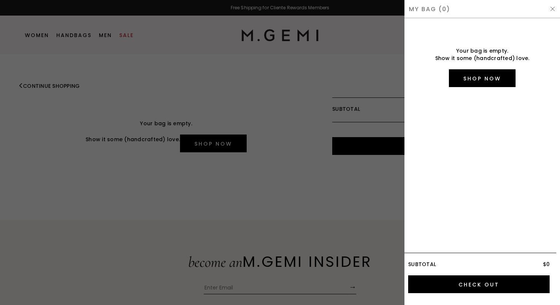
click at [102, 58] on div at bounding box center [280, 152] width 560 height 305
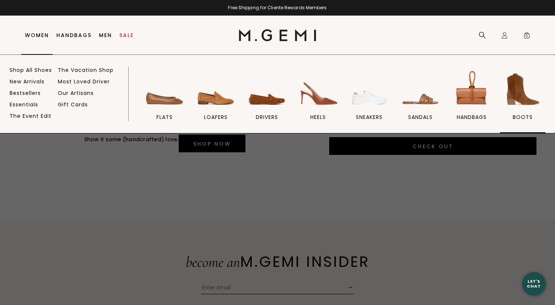
click at [512, 84] on img at bounding box center [523, 90] width 42 height 42
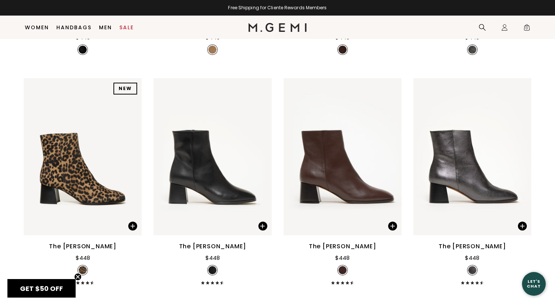
scroll to position [295, 0]
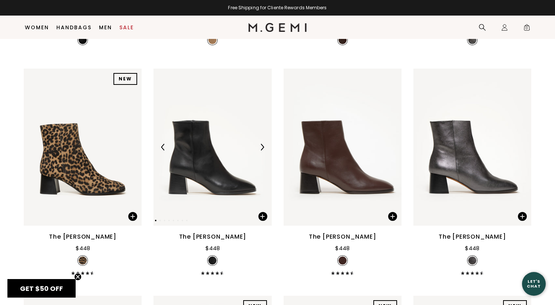
click at [205, 173] on img at bounding box center [212, 147] width 118 height 157
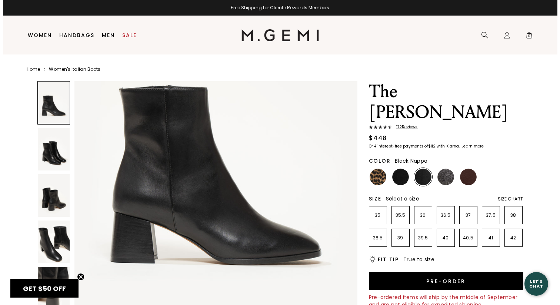
scroll to position [124, 0]
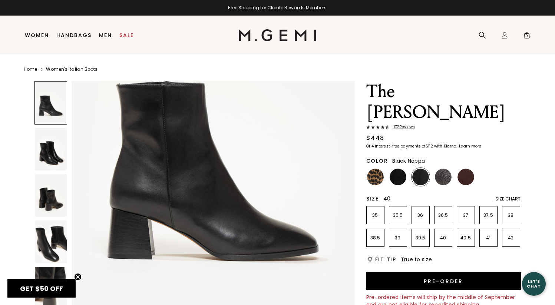
click at [441, 235] on p "40" at bounding box center [442, 238] width 17 height 6
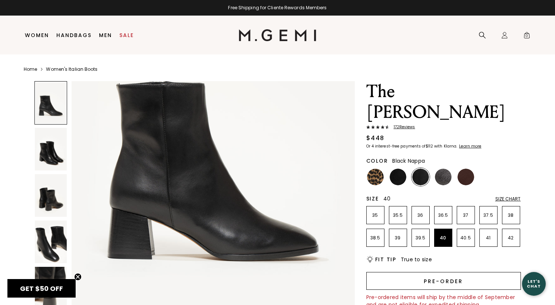
click at [428, 272] on button "Pre-order" at bounding box center [443, 281] width 155 height 18
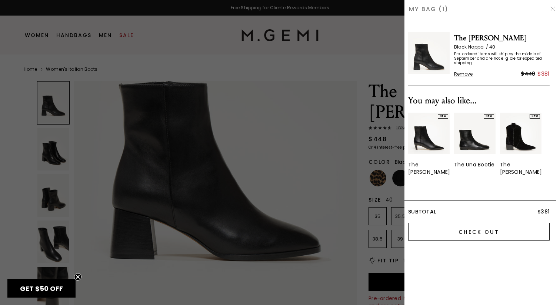
click at [478, 223] on input "Check Out" at bounding box center [479, 232] width 142 height 18
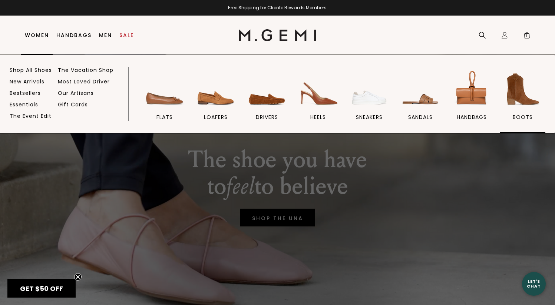
click at [524, 98] on img at bounding box center [523, 90] width 42 height 42
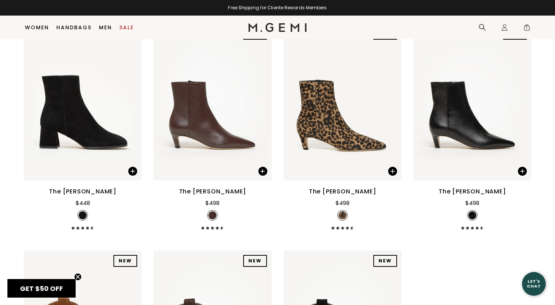
scroll to position [574, 0]
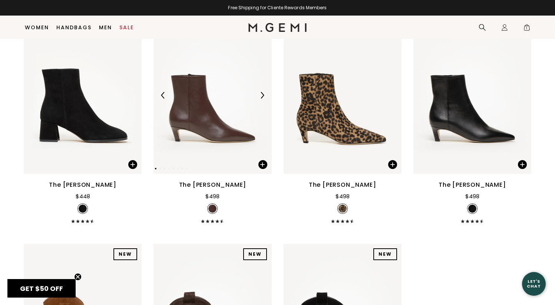
click at [217, 110] on img at bounding box center [212, 95] width 118 height 157
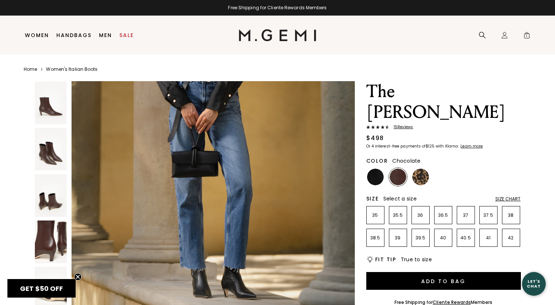
scroll to position [2466, 0]
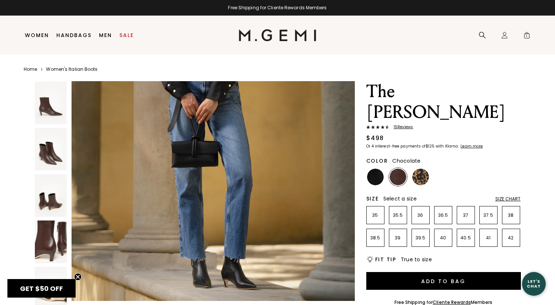
click at [175, 208] on img at bounding box center [213, 111] width 283 height 377
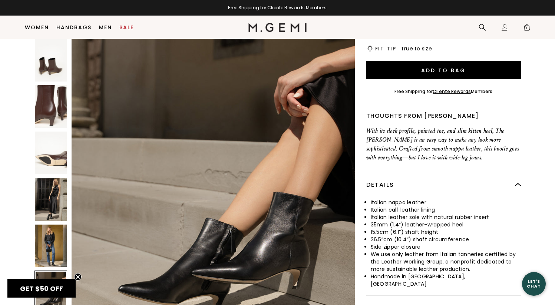
scroll to position [2648, 0]
